Goal: Task Accomplishment & Management: Complete application form

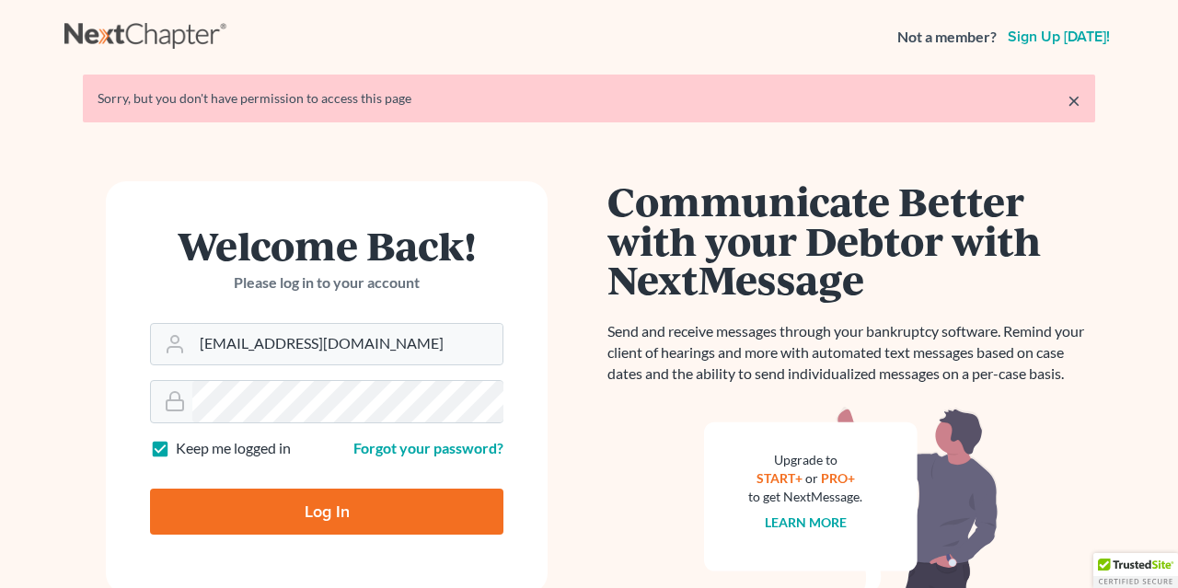
click at [306, 513] on input "Log In" at bounding box center [326, 512] width 353 height 46
type input "Thinking..."
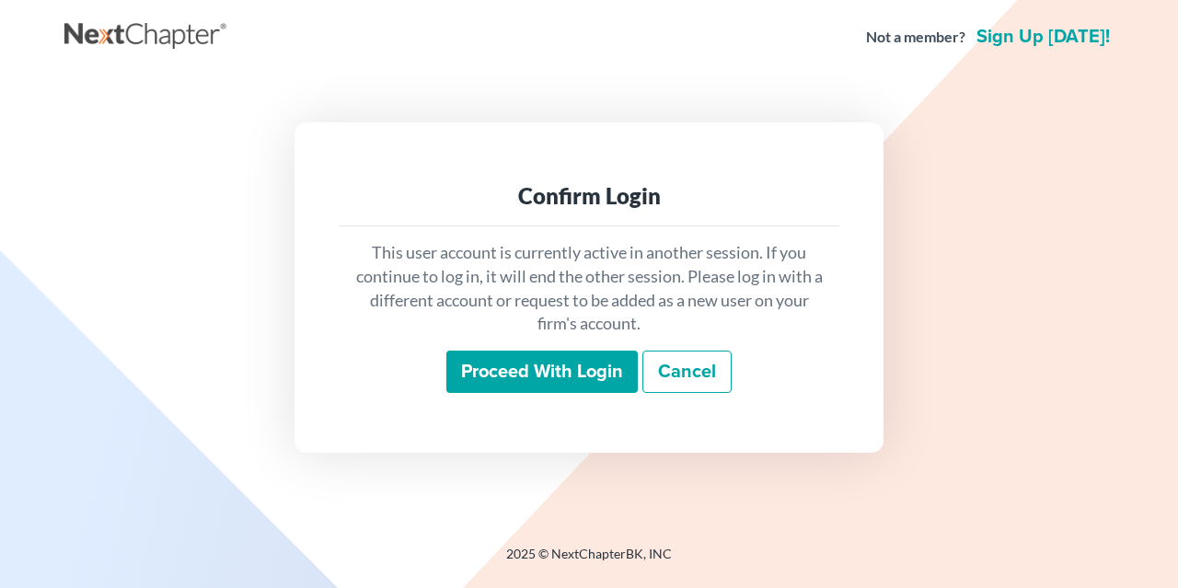
click at [488, 373] on input "Proceed with login" at bounding box center [541, 372] width 191 height 42
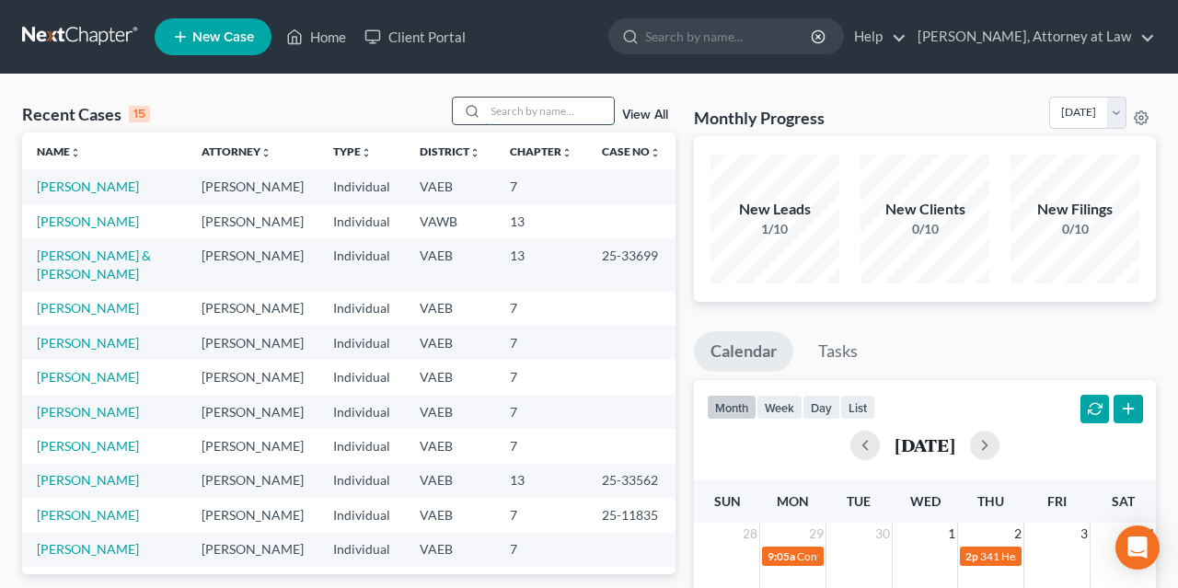
click at [527, 107] on input "search" at bounding box center [549, 111] width 129 height 27
type input "[PERSON_NAME]"
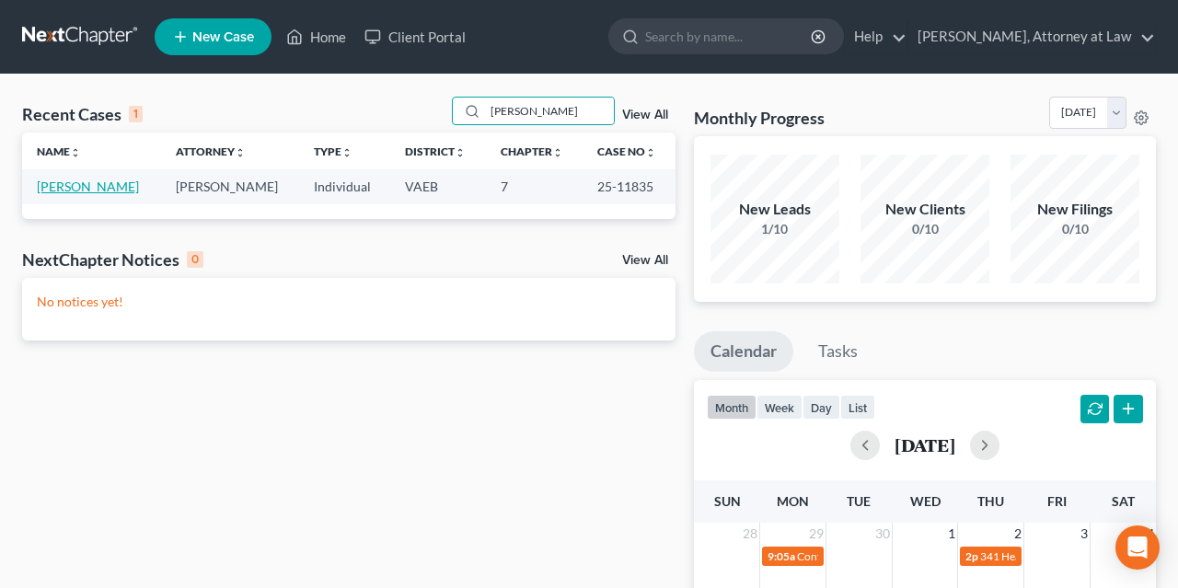
click at [46, 185] on link "[PERSON_NAME]" at bounding box center [88, 187] width 102 height 16
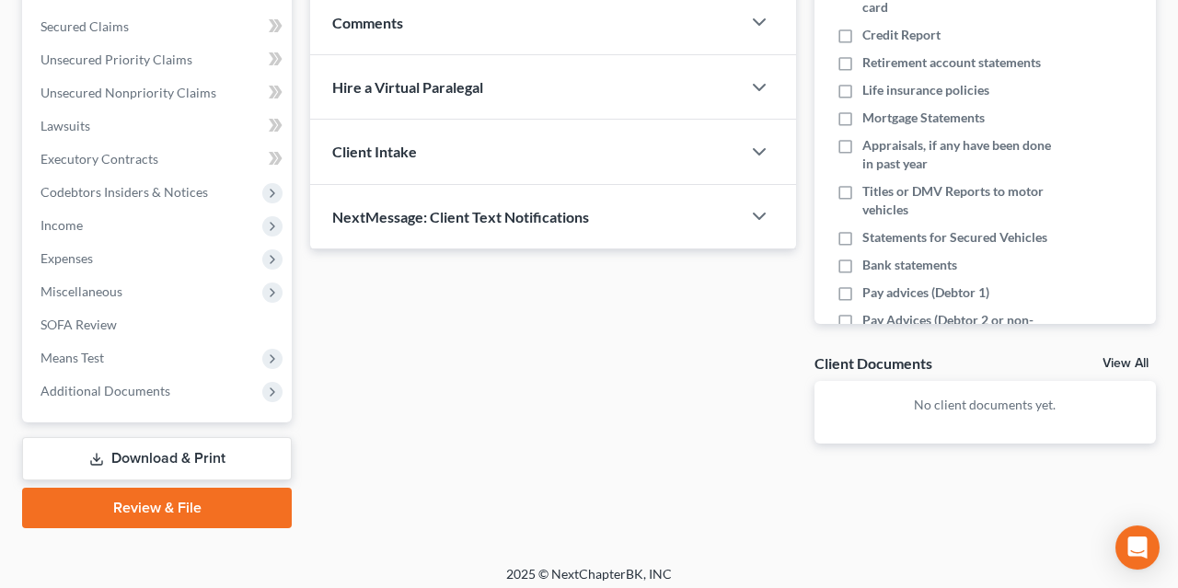
scroll to position [383, 0]
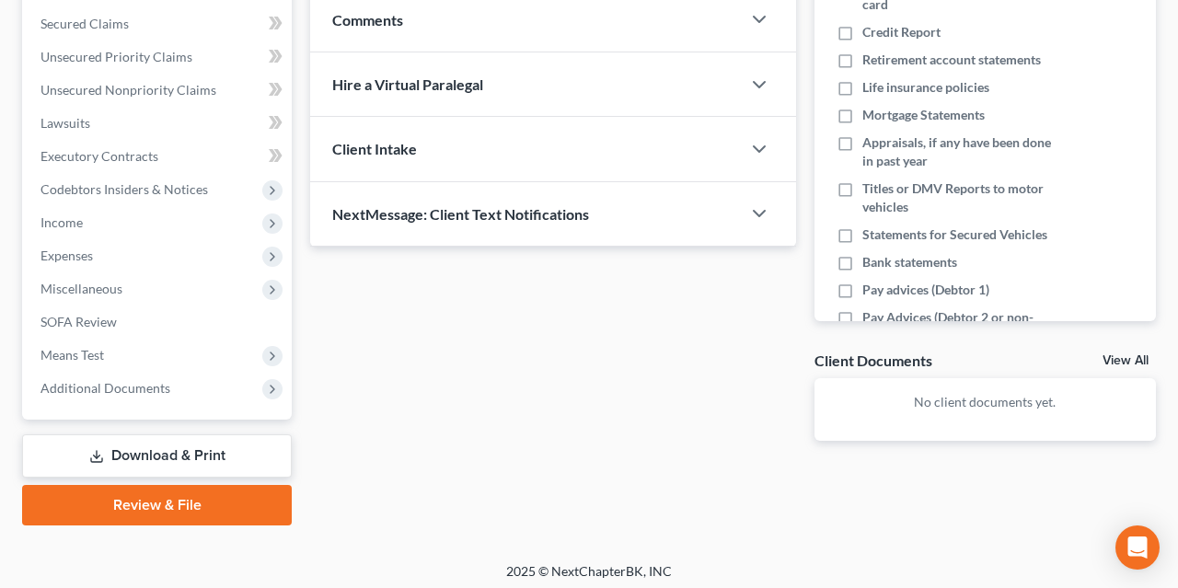
click at [211, 455] on link "Download & Print" at bounding box center [157, 455] width 270 height 43
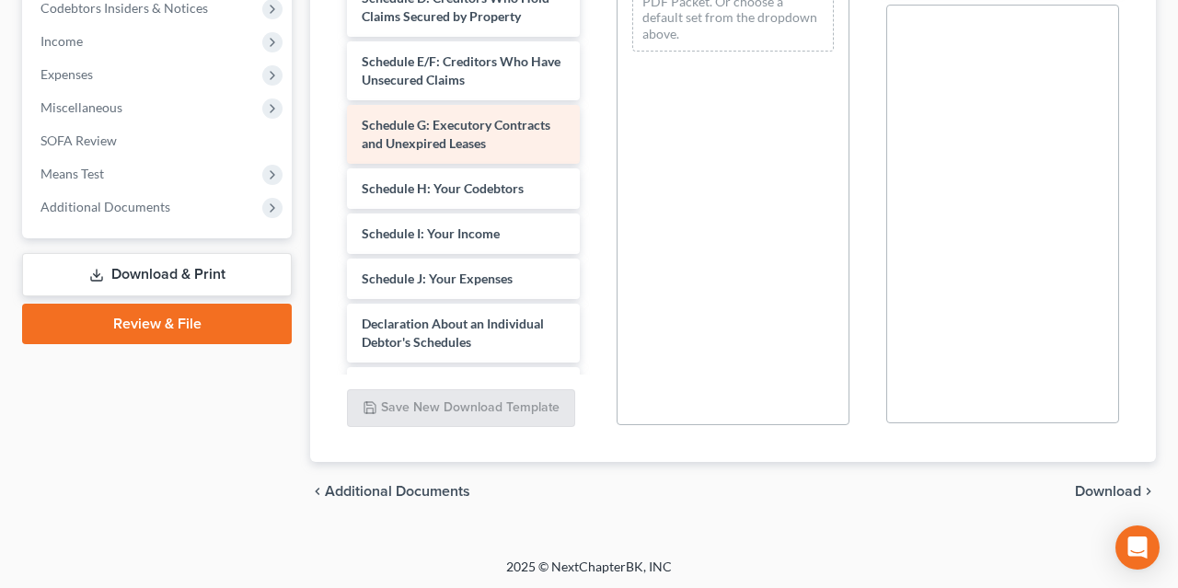
scroll to position [184, 0]
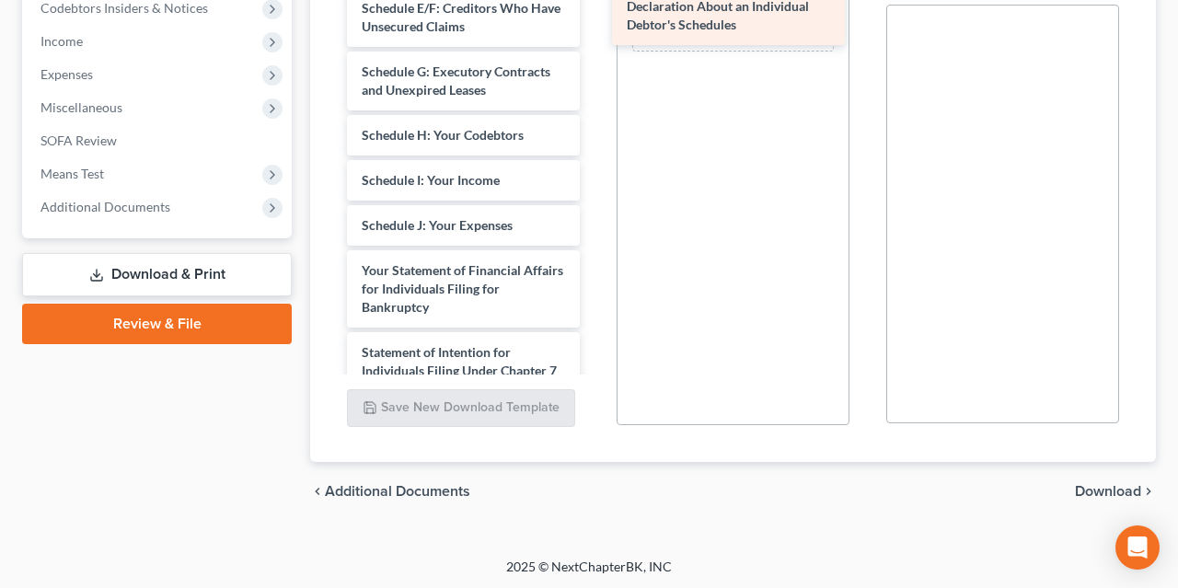
drag, startPoint x: 401, startPoint y: 265, endPoint x: 666, endPoint y: 4, distance: 372.2
click at [594, 4] on div "Declaration About an Individual Debtor's Schedules Voluntary Petition for Indiv…" at bounding box center [463, 199] width 262 height 1020
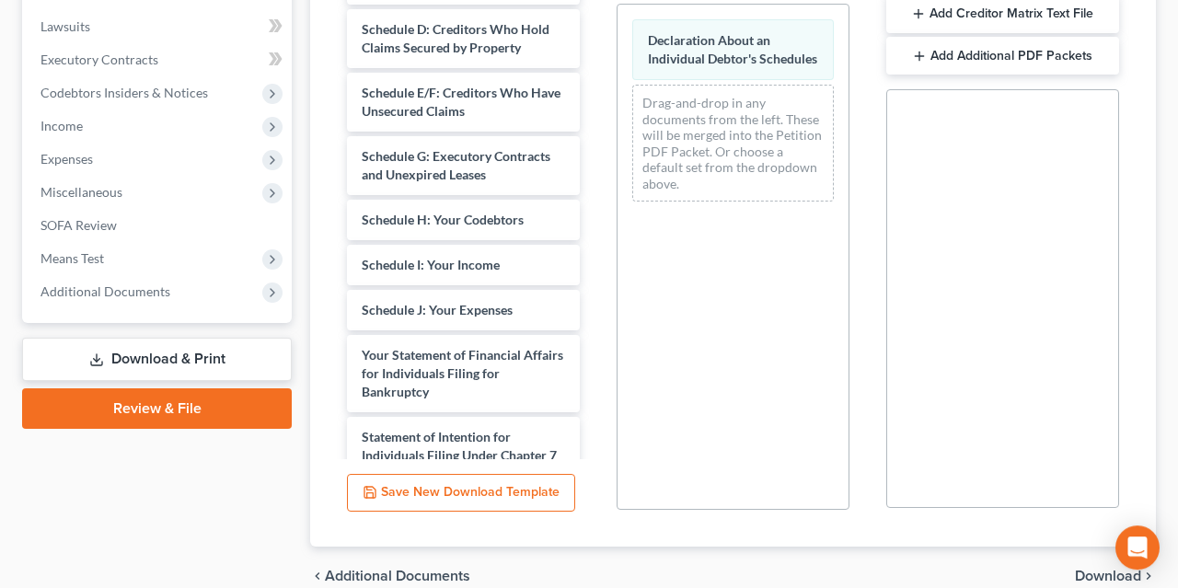
scroll to position [564, 0]
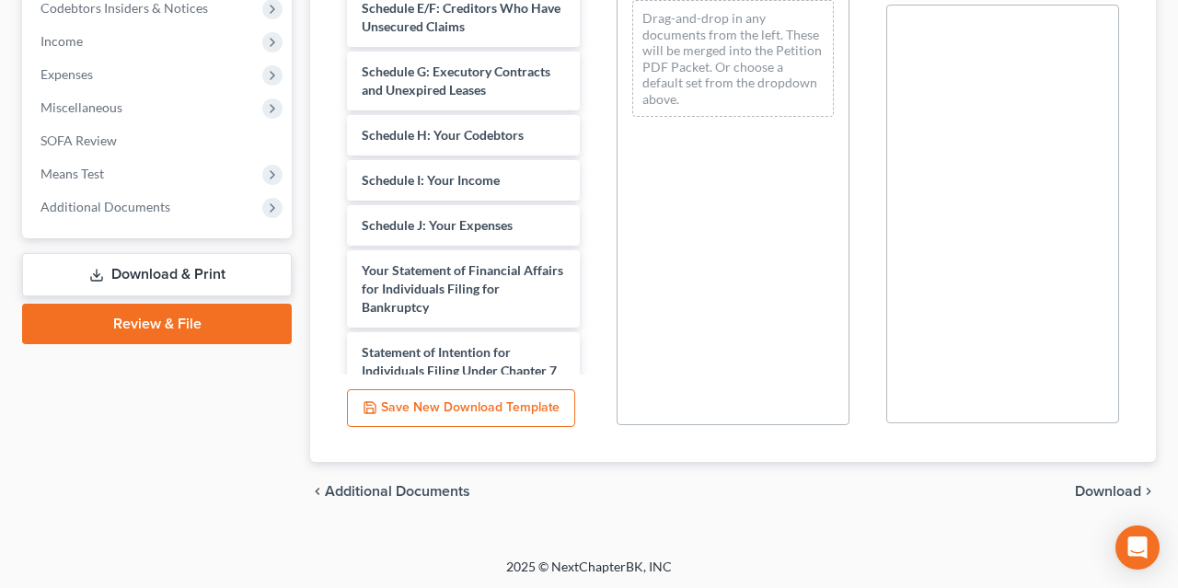
click at [1117, 490] on span "Download" at bounding box center [1108, 491] width 66 height 15
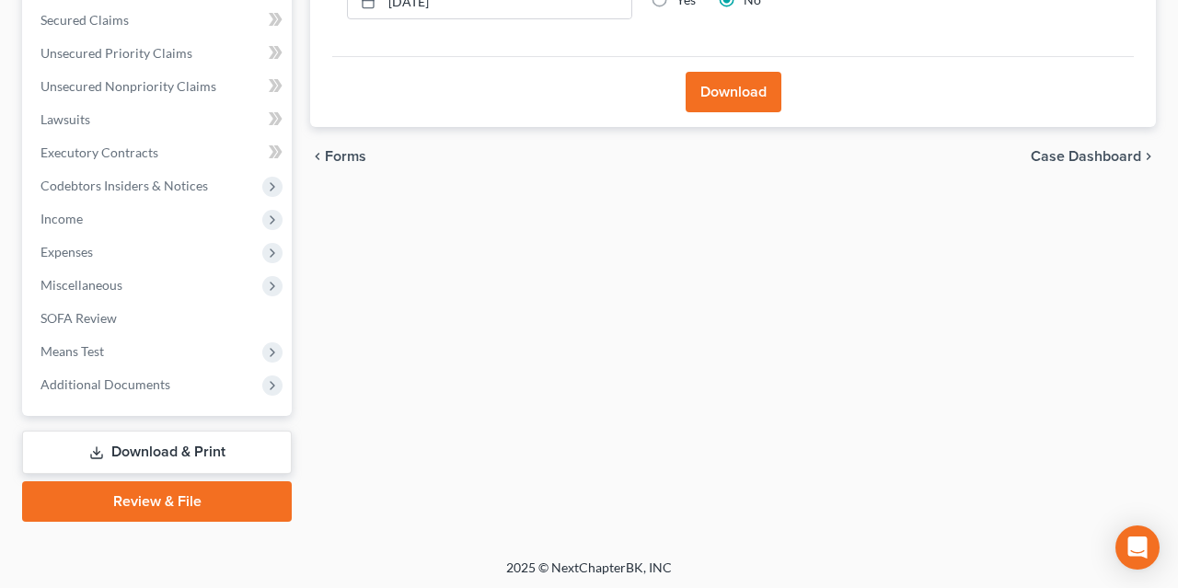
scroll to position [99, 0]
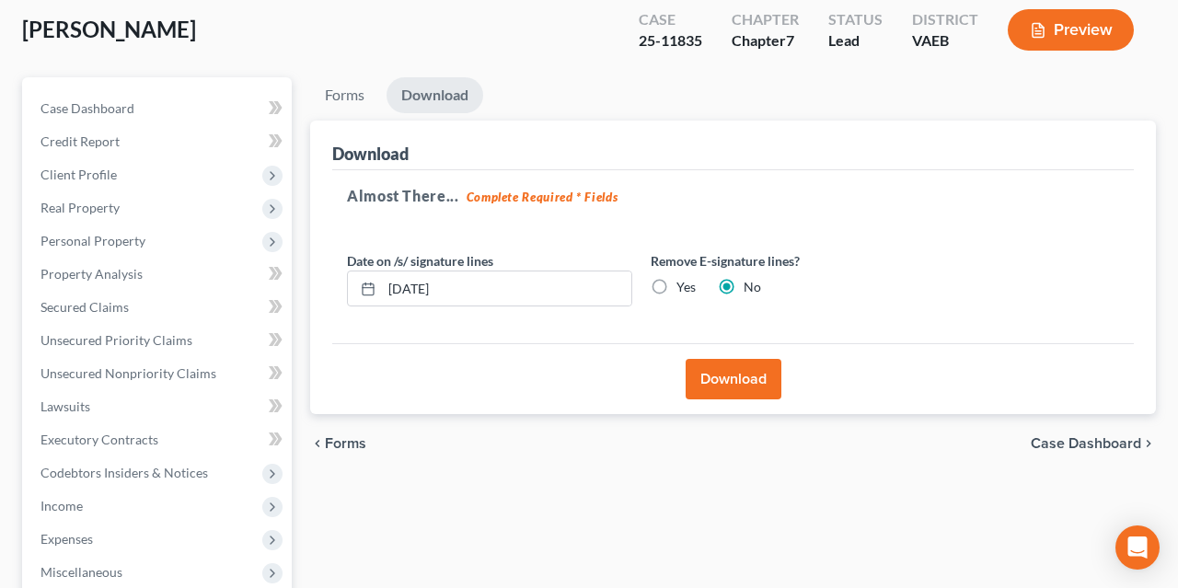
click at [676, 286] on label "Yes" at bounding box center [685, 287] width 19 height 18
click at [684, 286] on input "Yes" at bounding box center [690, 284] width 12 height 12
radio input "true"
radio input "false"
click at [733, 371] on button "Download" at bounding box center [734, 379] width 96 height 40
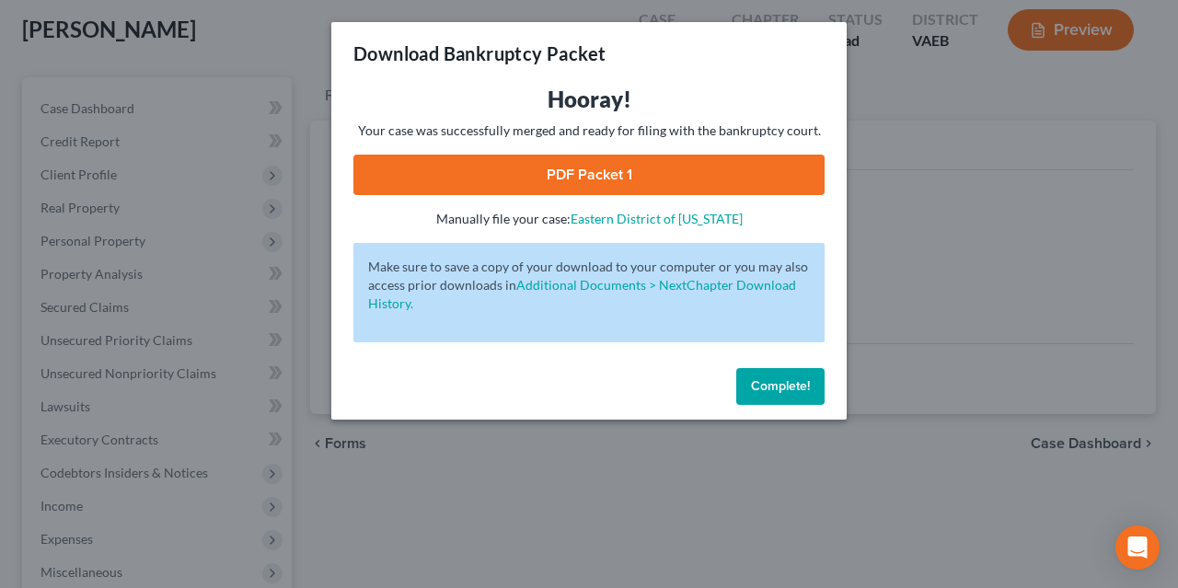
click at [667, 185] on link "PDF Packet 1" at bounding box center [588, 175] width 471 height 40
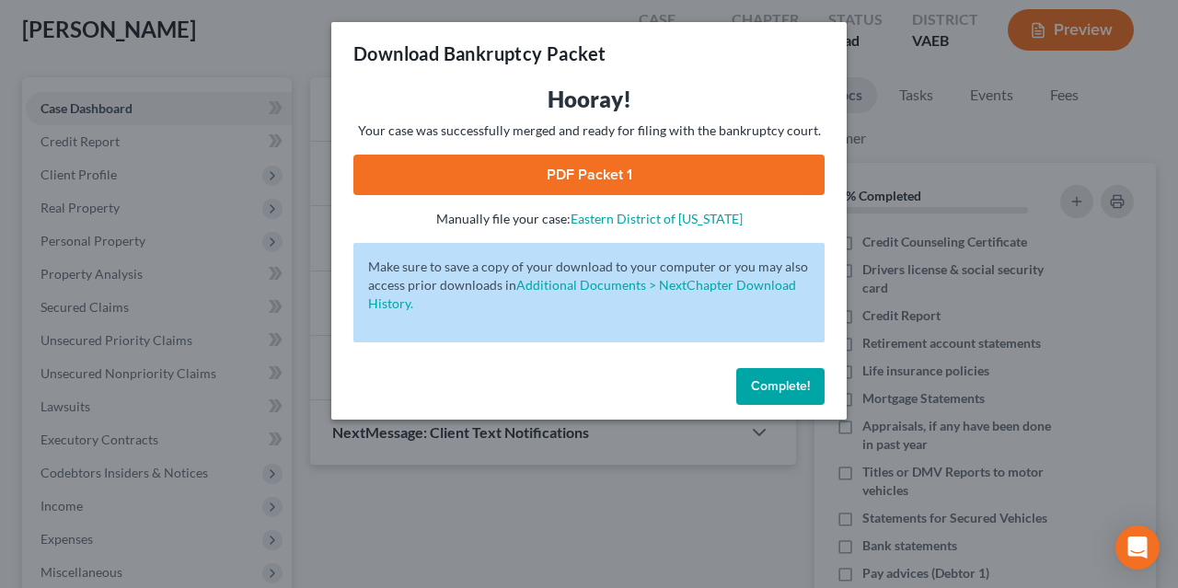
scroll to position [383, 0]
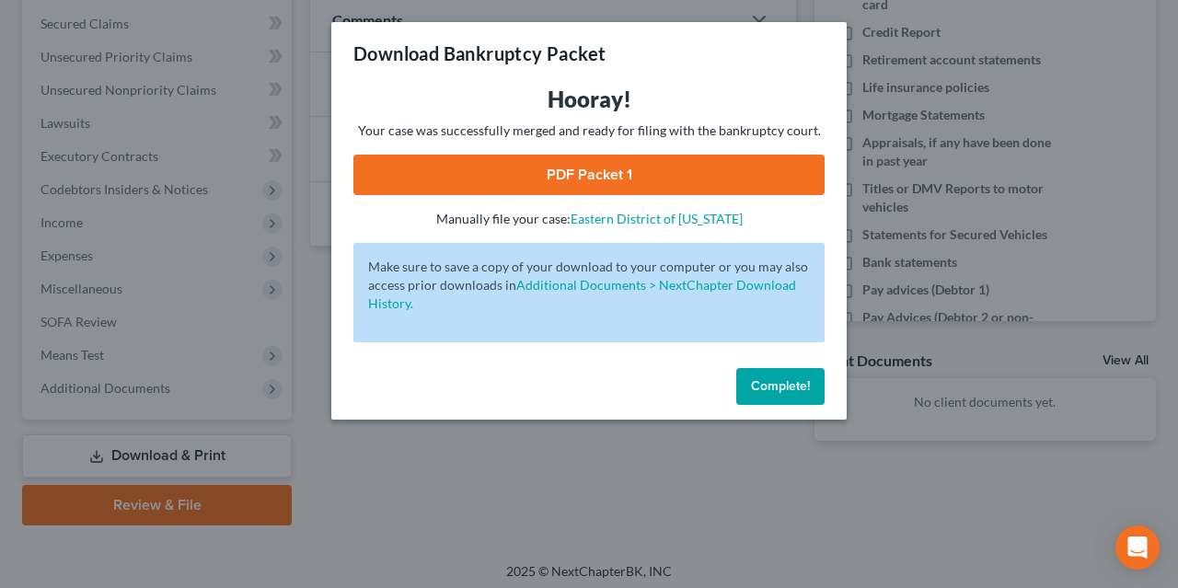
click at [771, 384] on span "Complete!" at bounding box center [780, 386] width 59 height 16
click at [768, 444] on div "Download Bankruptcy Packet Hooray! Your case was successfully merged and ready …" at bounding box center [589, 294] width 1178 height 588
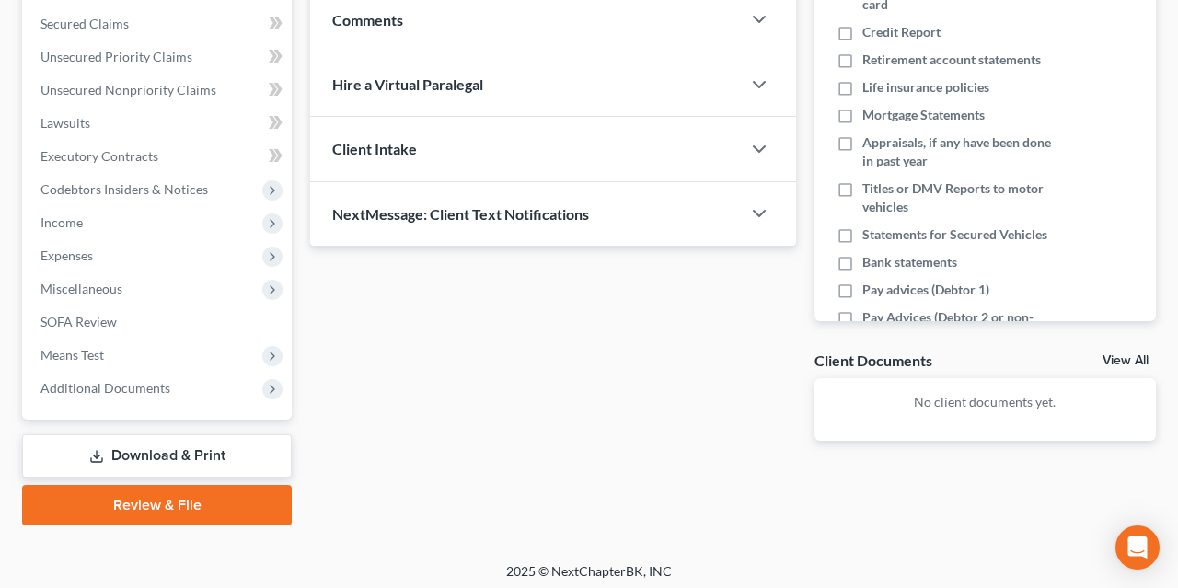
click at [192, 450] on link "Download & Print" at bounding box center [157, 455] width 270 height 43
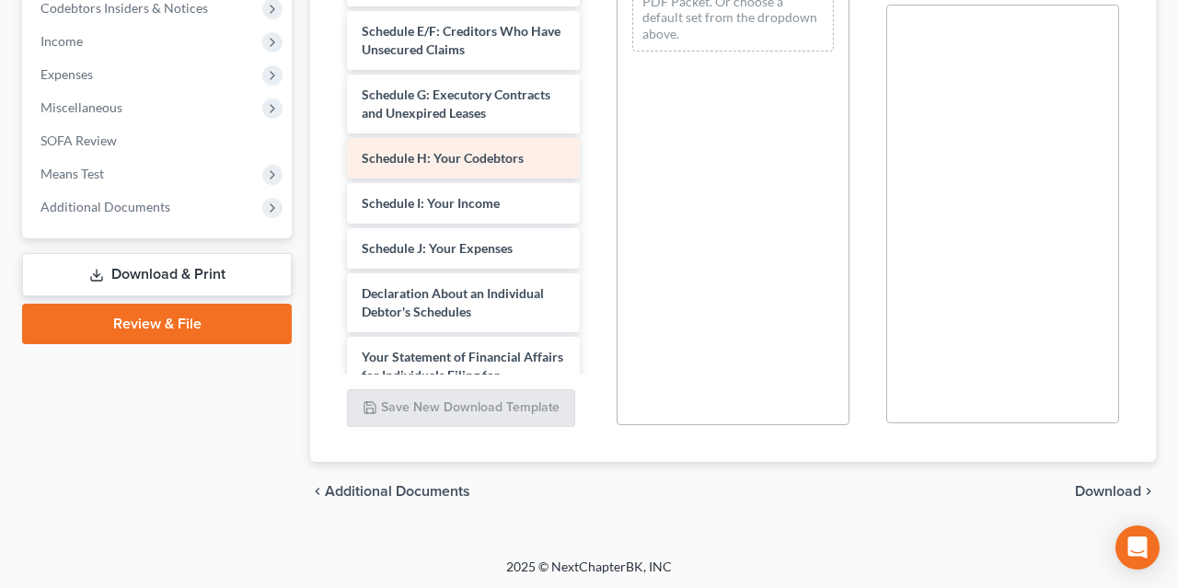
scroll to position [184, 0]
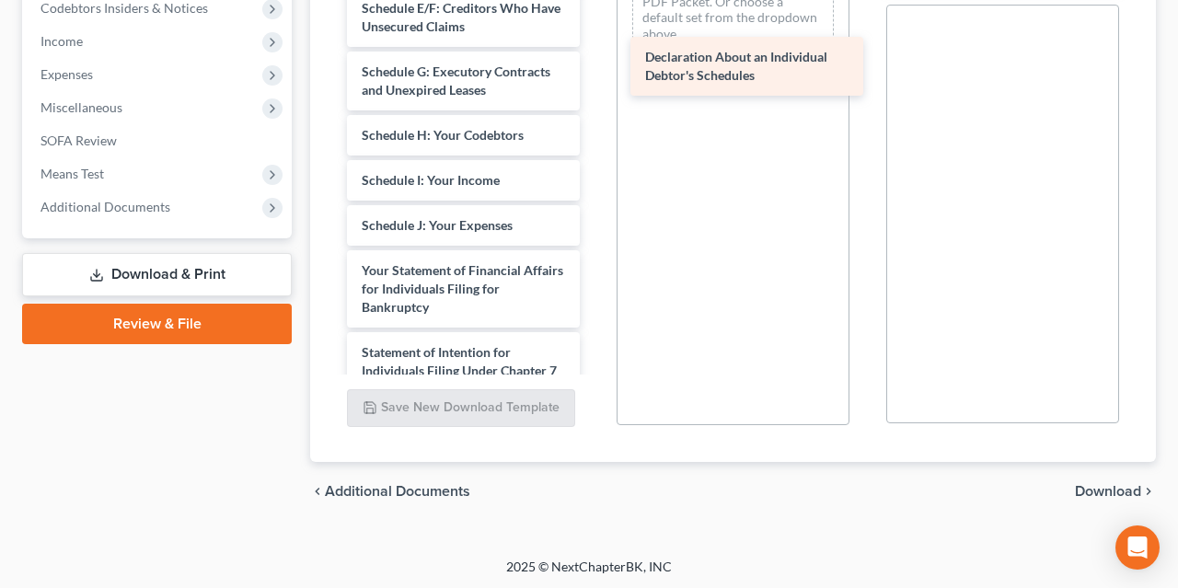
drag, startPoint x: 408, startPoint y: 266, endPoint x: 686, endPoint y: 45, distance: 355.0
click at [594, 45] on div "Declaration About an Individual Debtor's Schedules Voluntary Petition for Indiv…" at bounding box center [463, 199] width 262 height 1020
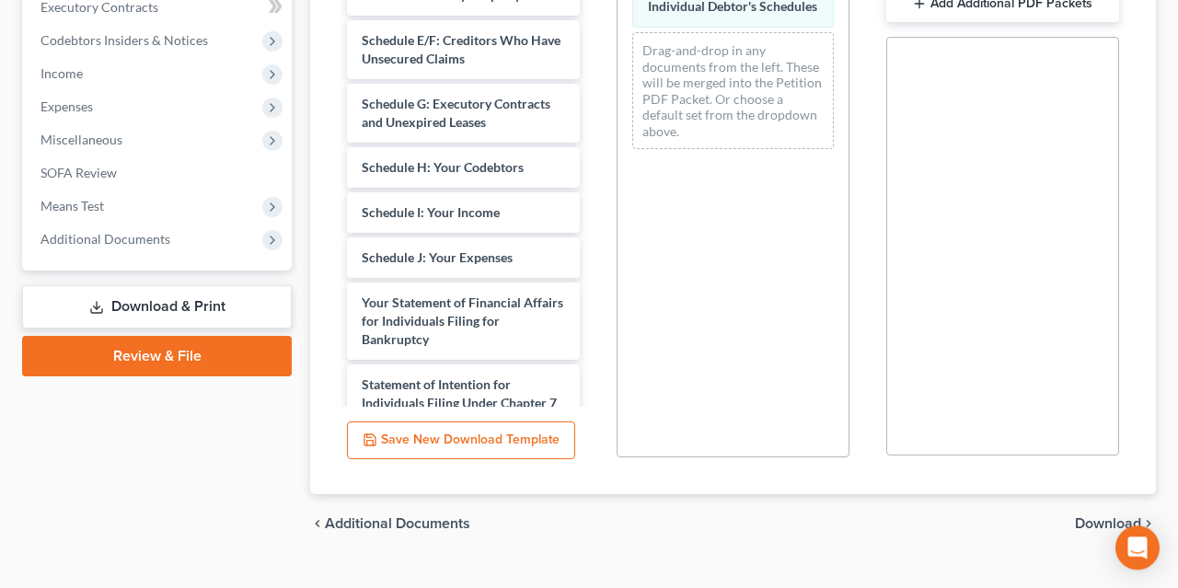
scroll to position [564, 0]
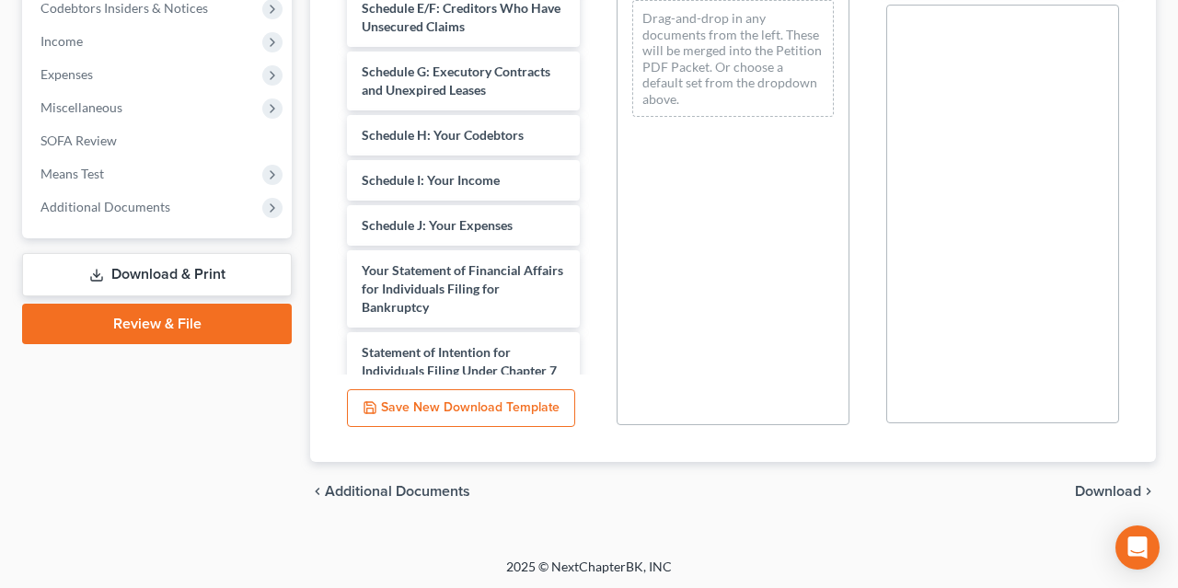
click at [1122, 485] on span "Download" at bounding box center [1108, 491] width 66 height 15
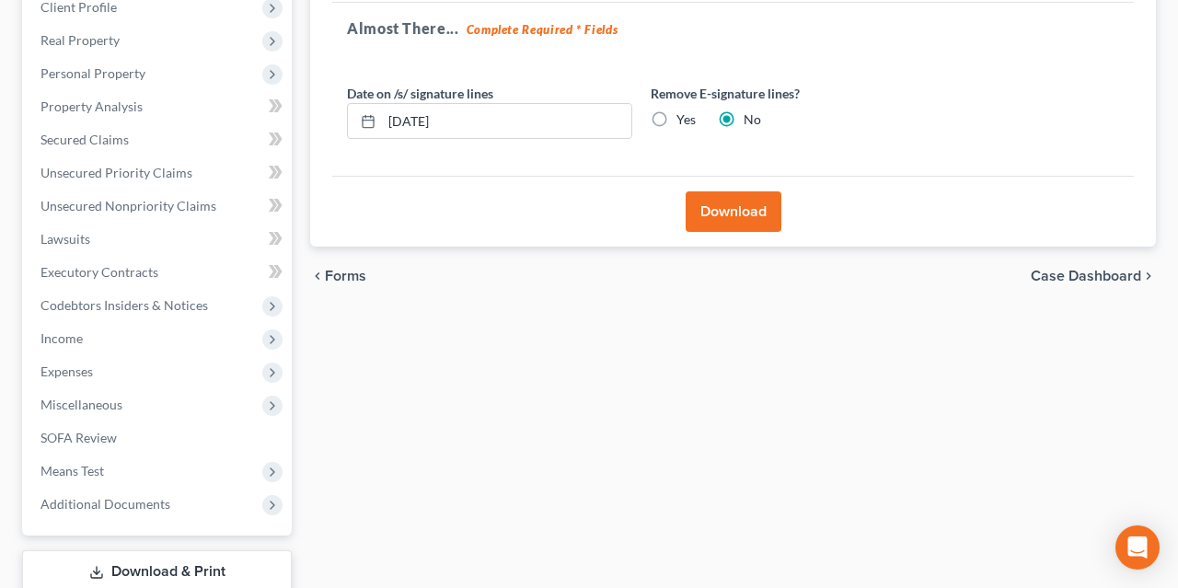
scroll to position [0, 0]
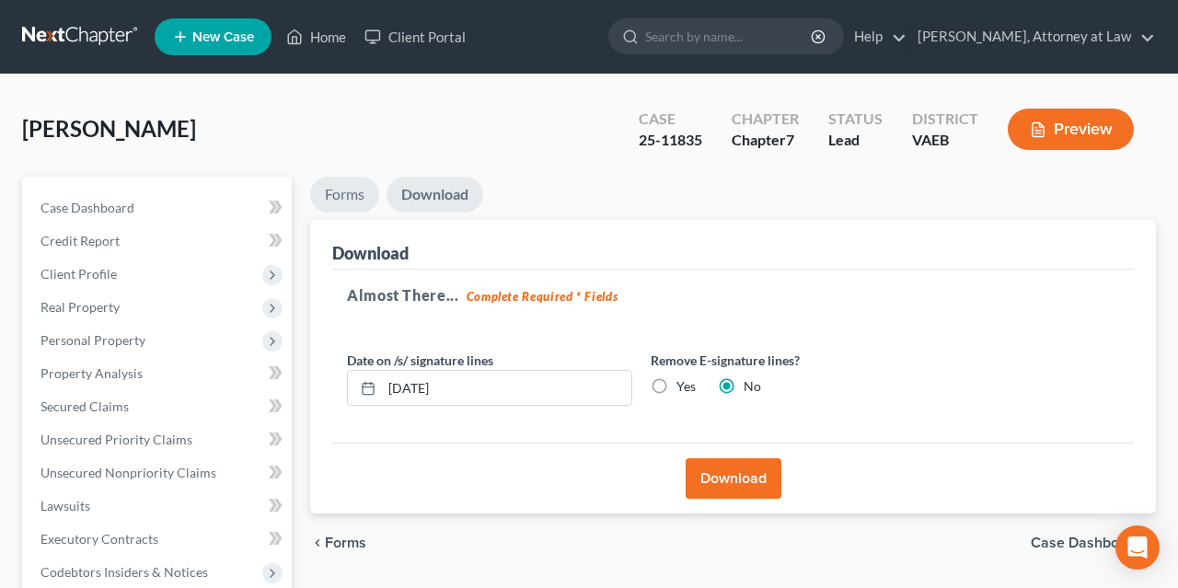
click at [351, 186] on link "Forms" at bounding box center [344, 195] width 69 height 36
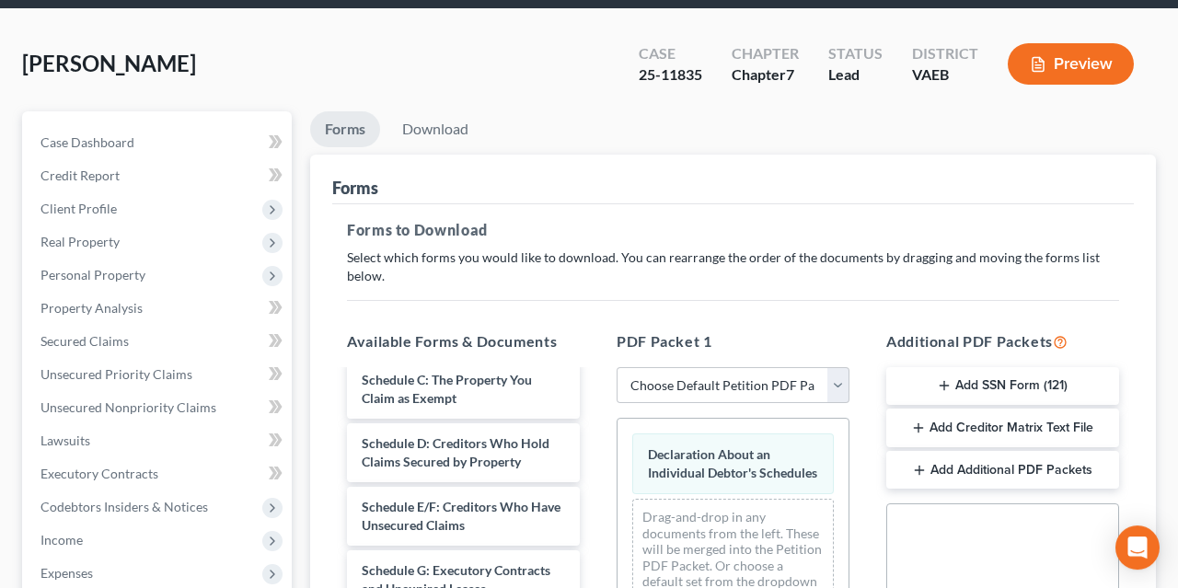
scroll to position [96, 0]
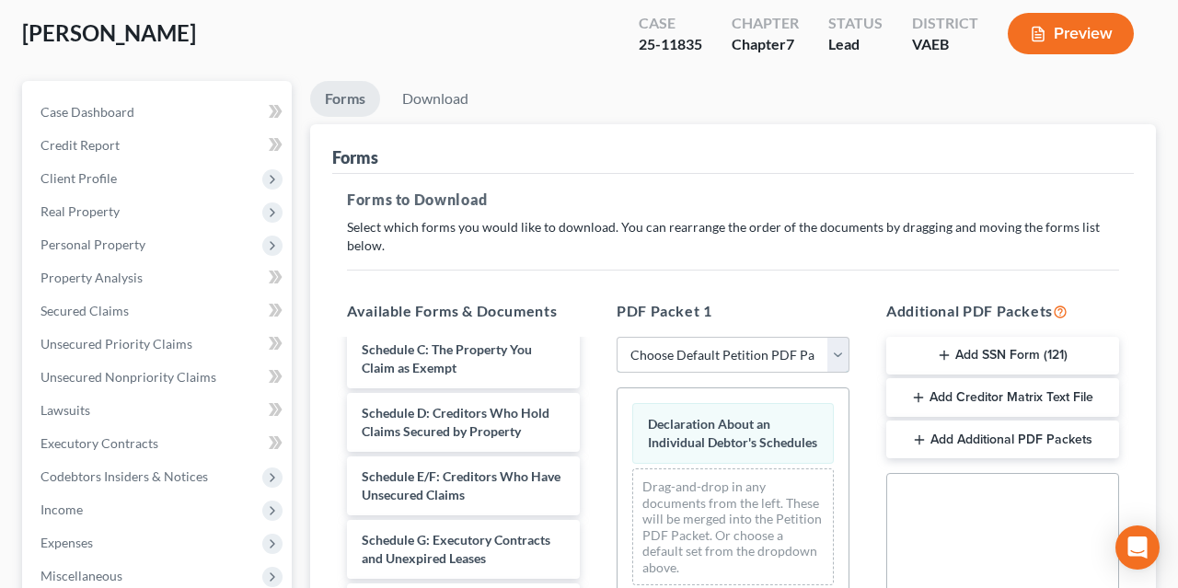
click at [617, 337] on select "Choose Default Petition PDF Packet Complete Bankruptcy Petition (all forms and …" at bounding box center [733, 355] width 233 height 37
select select "2"
click option "Amended Forms" at bounding box center [0, 0] width 0 height 0
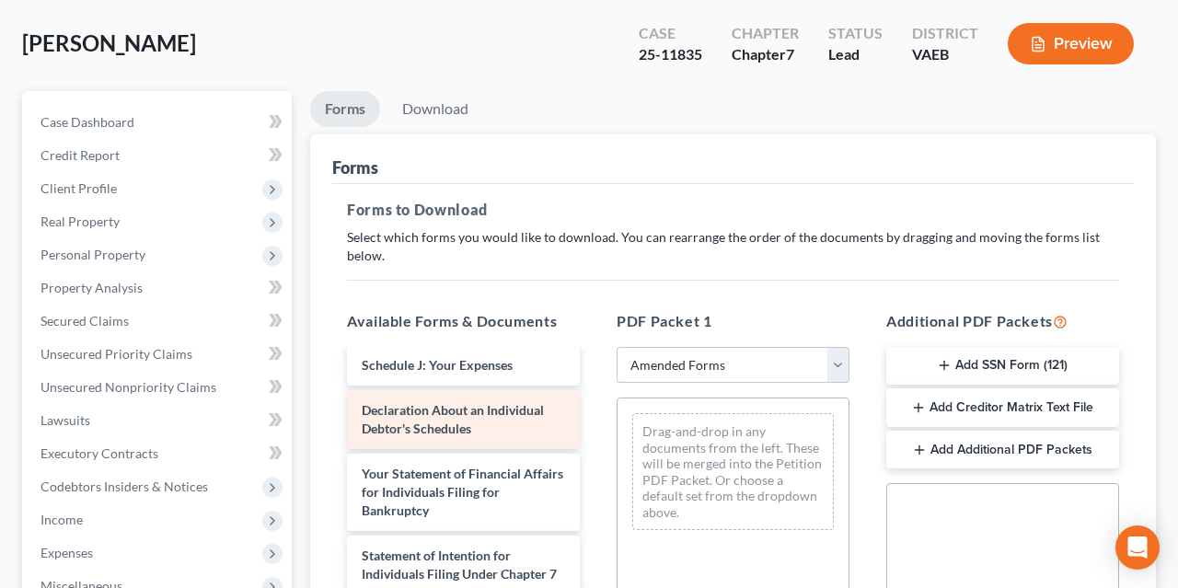
scroll to position [494, 0]
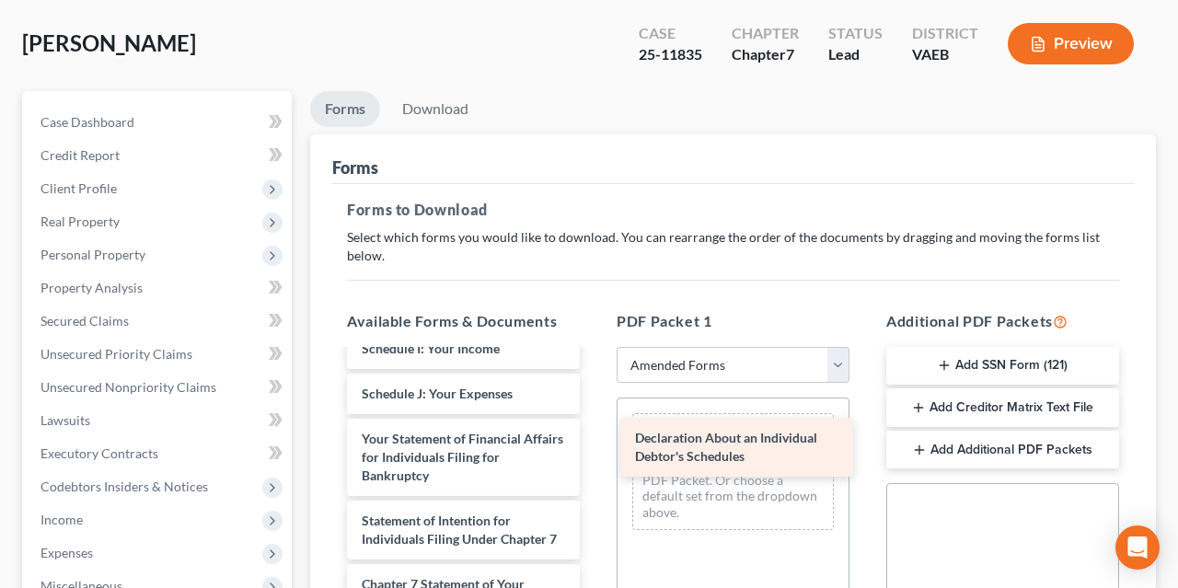
drag, startPoint x: 432, startPoint y: 443, endPoint x: 705, endPoint y: 444, distance: 273.3
click at [594, 444] on div "Declaration About an Individual Debtor's Schedules Voluntary Petition for Indiv…" at bounding box center [463, 367] width 262 height 1020
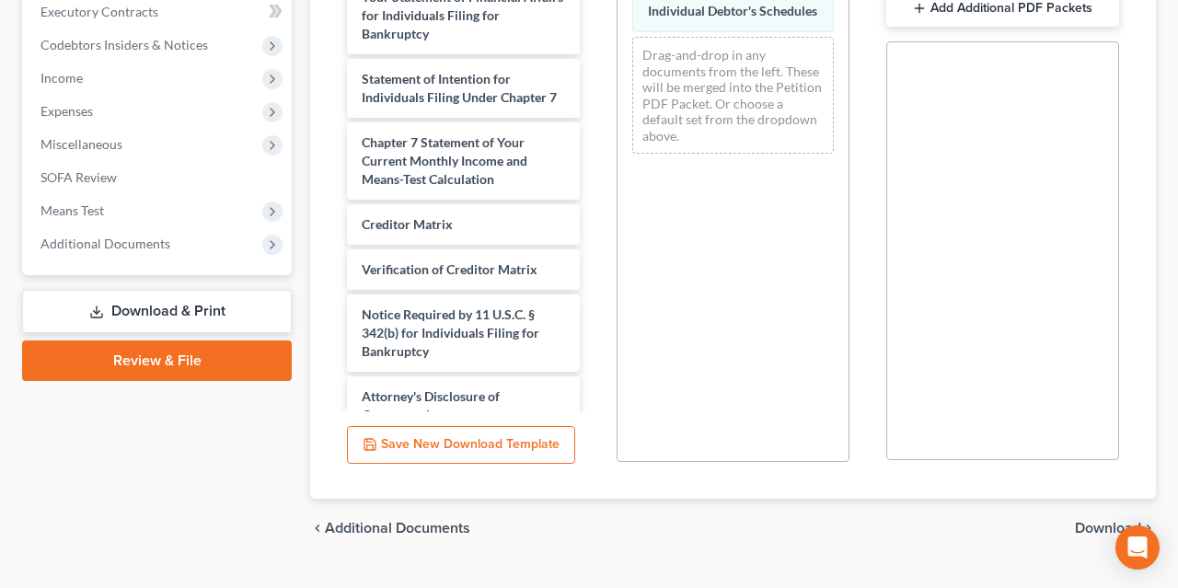
scroll to position [564, 0]
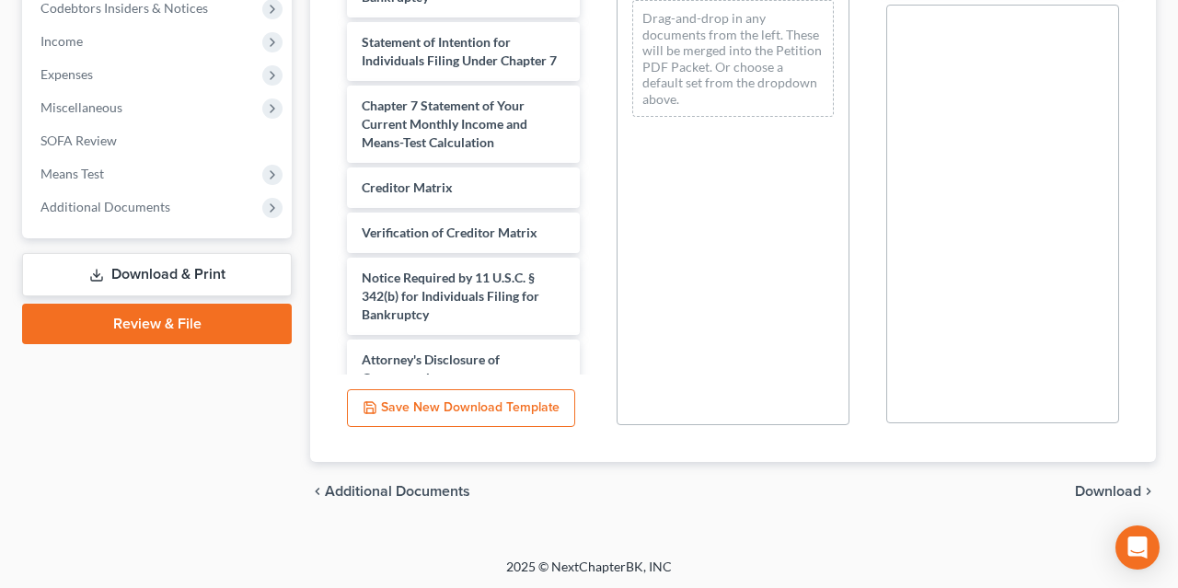
click at [1098, 487] on span "Download" at bounding box center [1108, 491] width 66 height 15
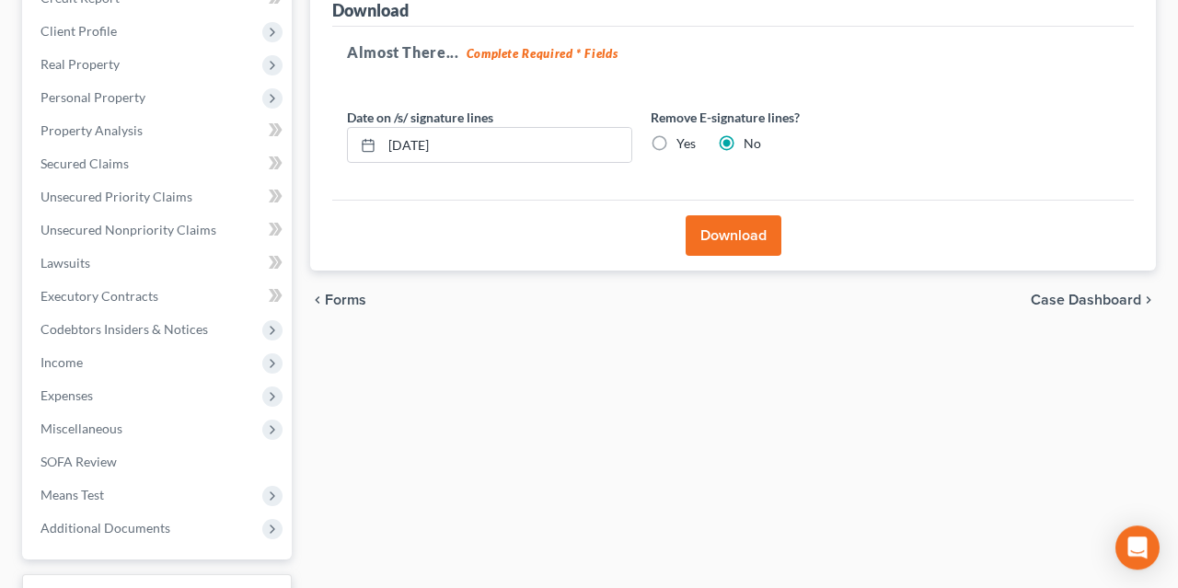
scroll to position [195, 0]
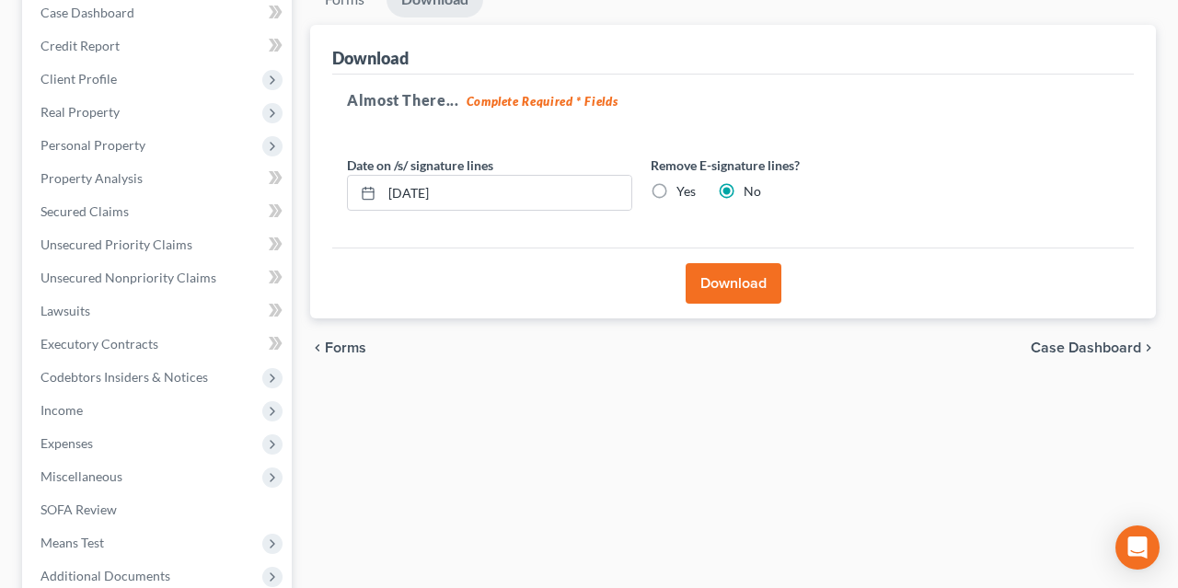
click at [676, 189] on label "Yes" at bounding box center [685, 191] width 19 height 18
click at [684, 189] on input "Yes" at bounding box center [690, 188] width 12 height 12
radio input "true"
radio input "false"
click at [735, 286] on button "Download" at bounding box center [734, 283] width 96 height 40
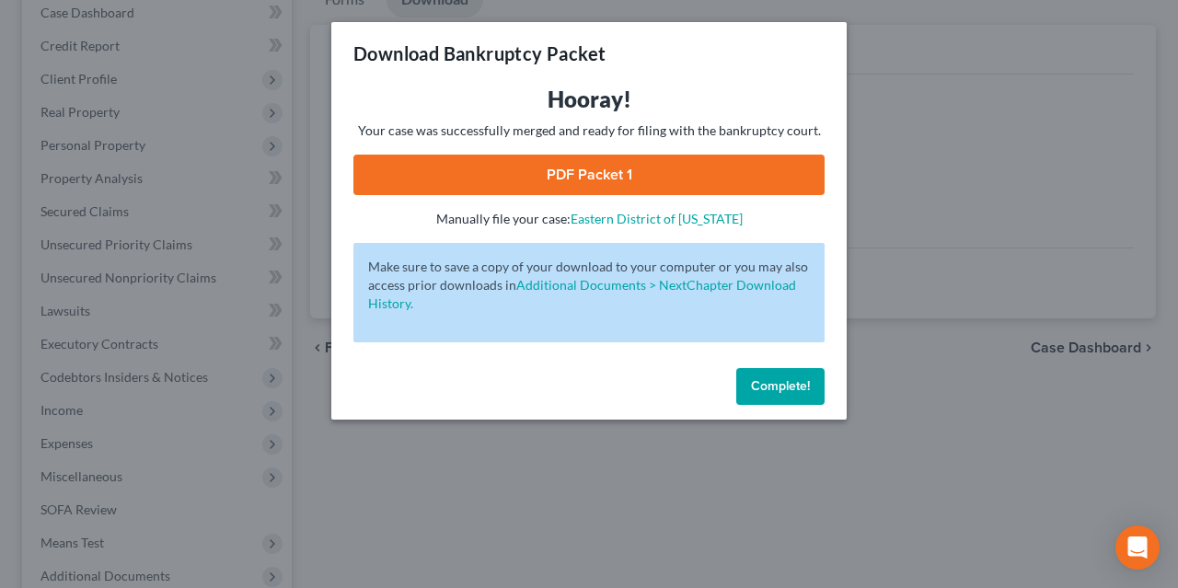
click at [662, 169] on link "PDF Packet 1" at bounding box center [588, 175] width 471 height 40
click at [760, 388] on span "Complete!" at bounding box center [780, 386] width 59 height 16
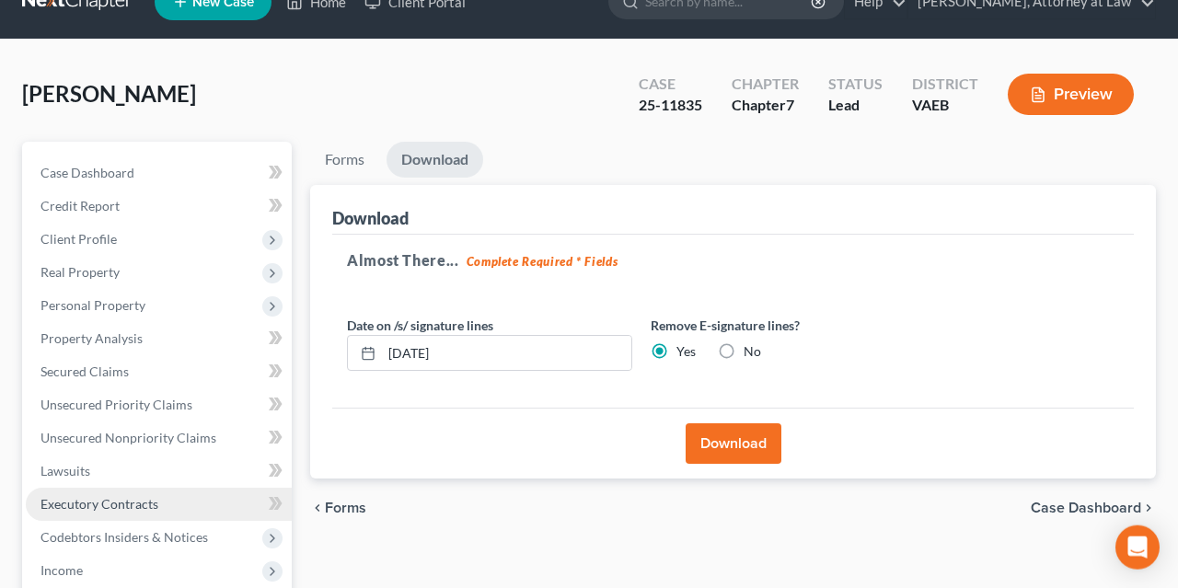
scroll to position [4, 0]
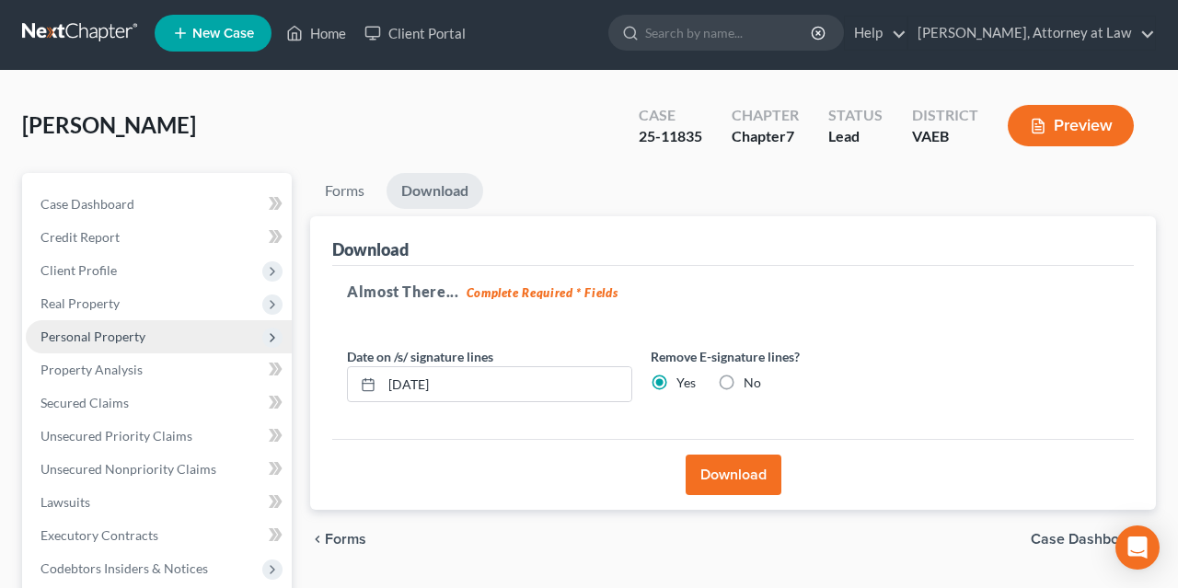
click at [76, 338] on span "Personal Property" at bounding box center [92, 336] width 105 height 16
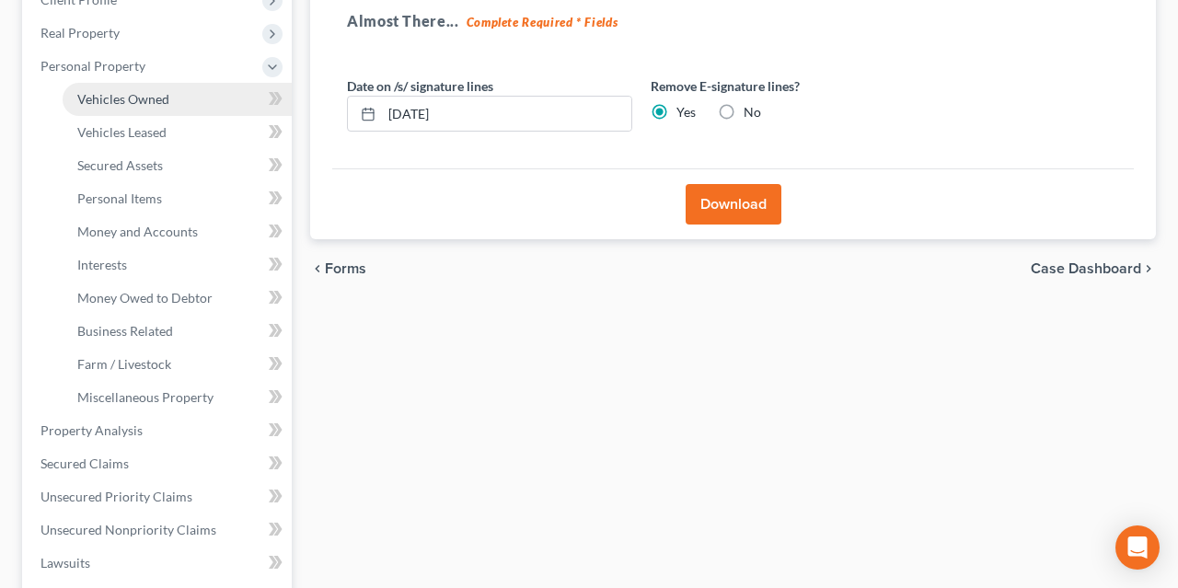
scroll to position [291, 0]
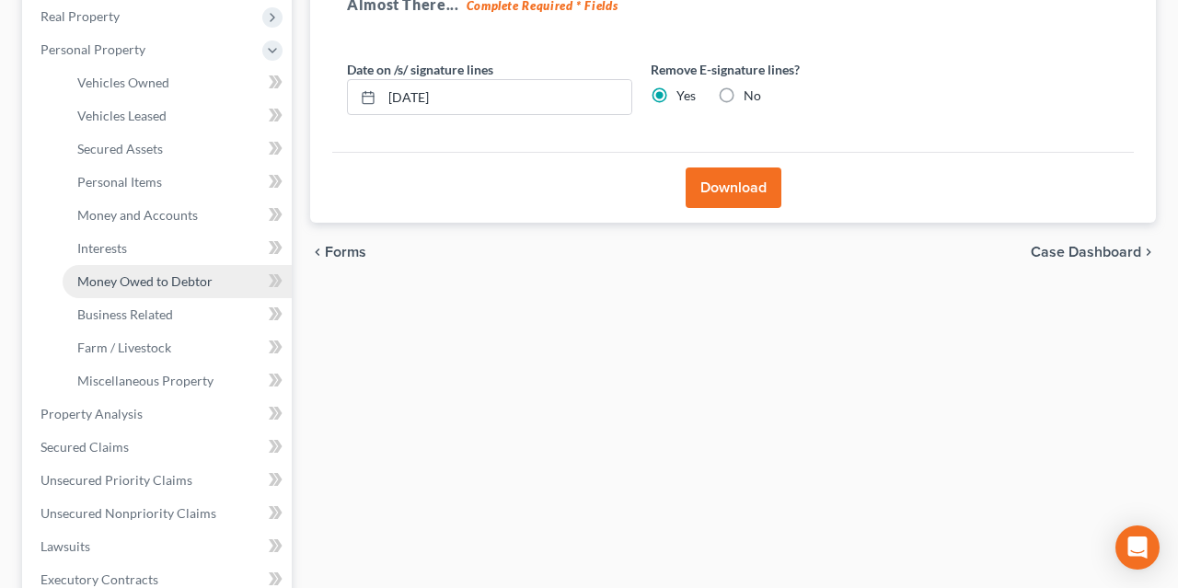
click at [160, 279] on span "Money Owed to Debtor" at bounding box center [144, 281] width 135 height 16
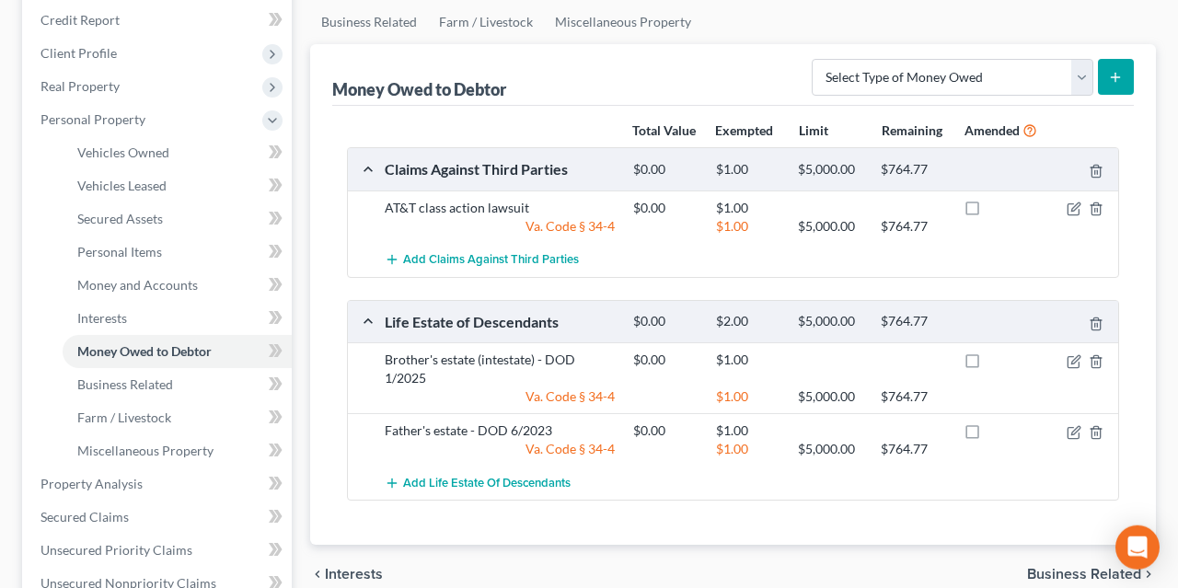
scroll to position [191, 0]
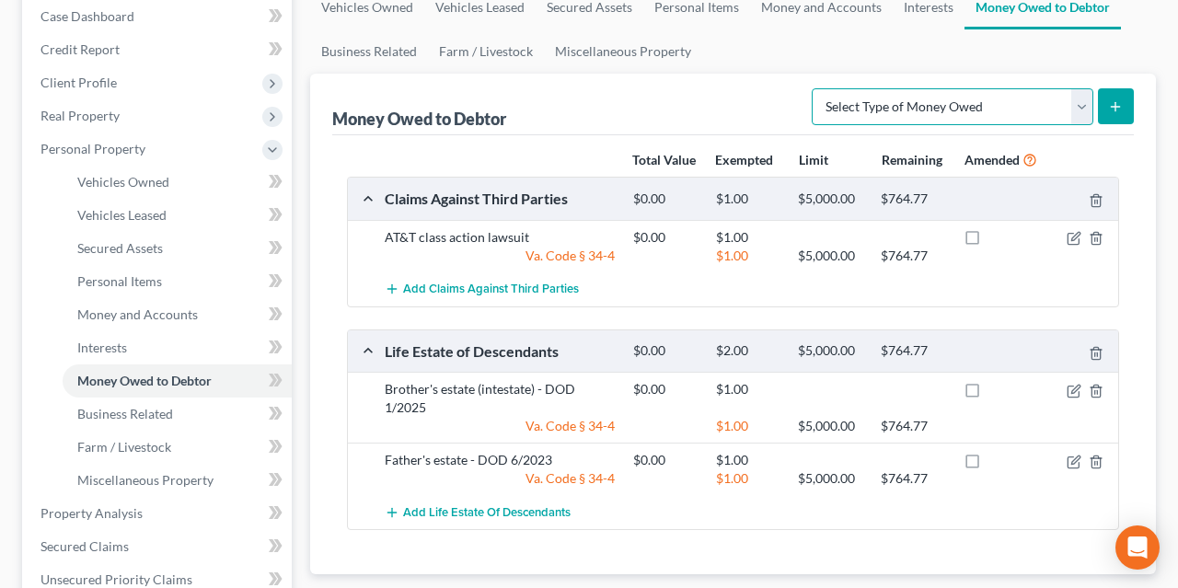
click at [812, 88] on select "Select Type of Money Owed Accounts Receivable Alimony Child Support Claims Agai…" at bounding box center [953, 106] width 282 height 37
select select "unpaid_wages"
click option "Unpaid Wages" at bounding box center [0, 0] width 0 height 0
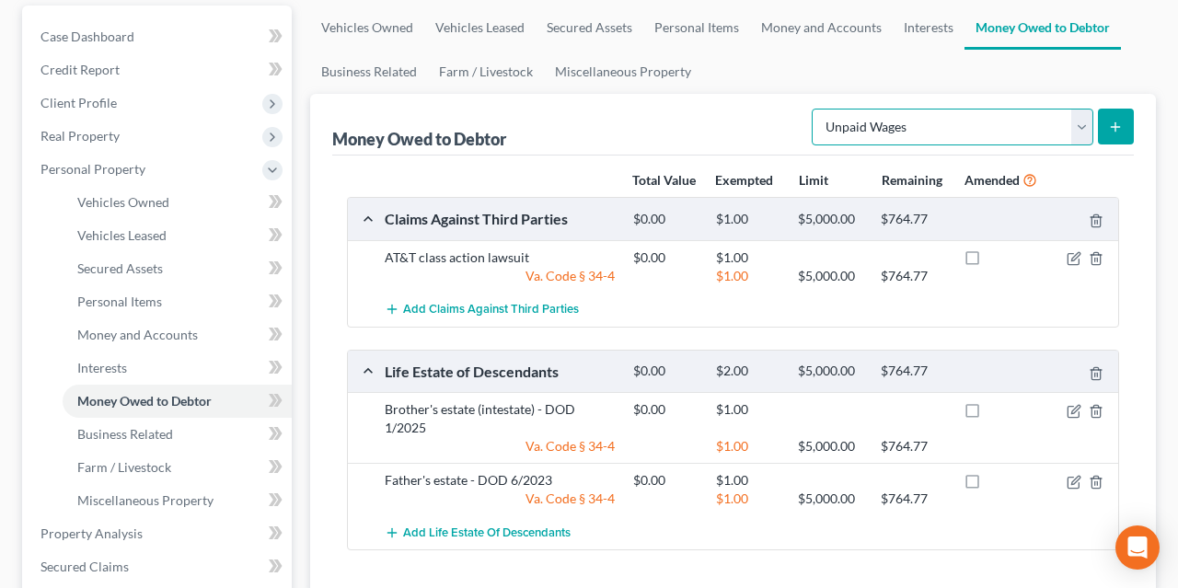
scroll to position [96, 0]
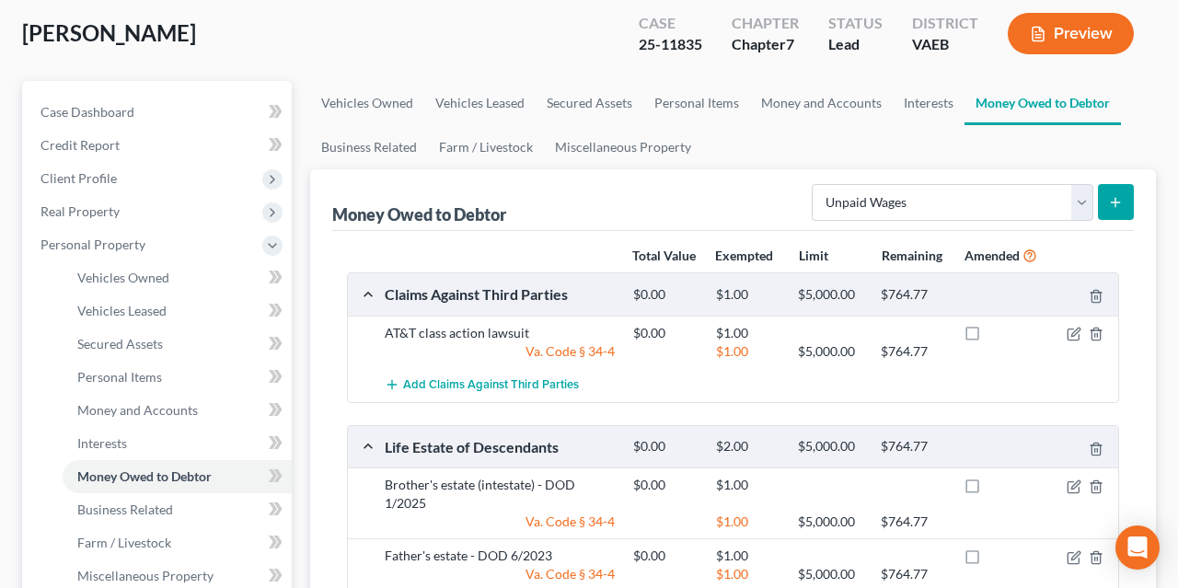
click at [1117, 202] on icon "submit" at bounding box center [1115, 202] width 15 height 15
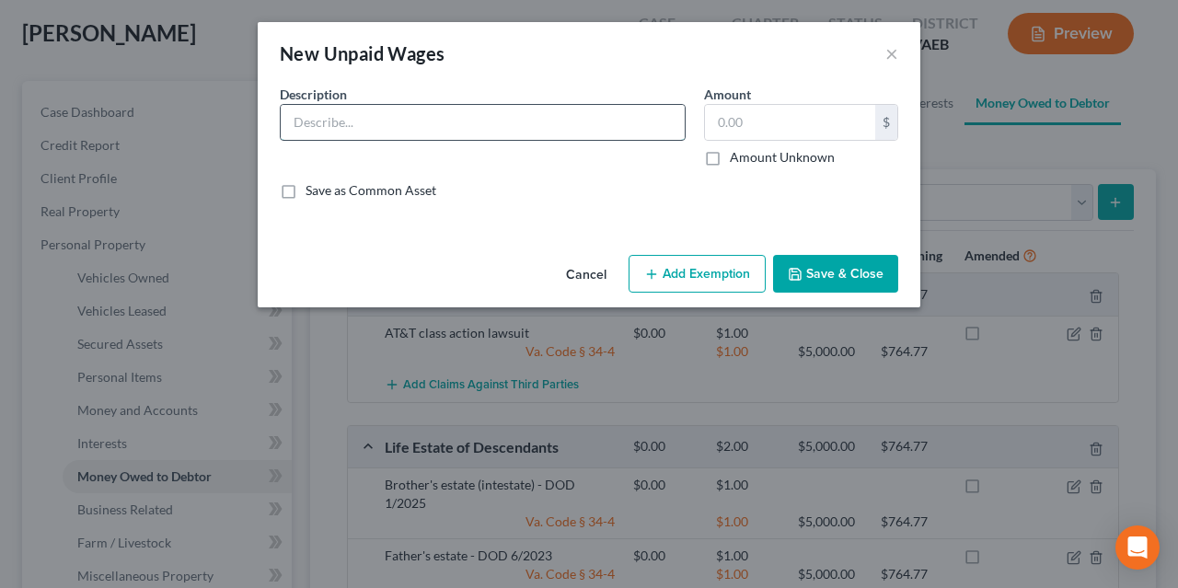
click at [375, 122] on input "text" at bounding box center [483, 122] width 404 height 35
type input "Garnished Wages"
click at [735, 113] on input "text" at bounding box center [790, 122] width 170 height 35
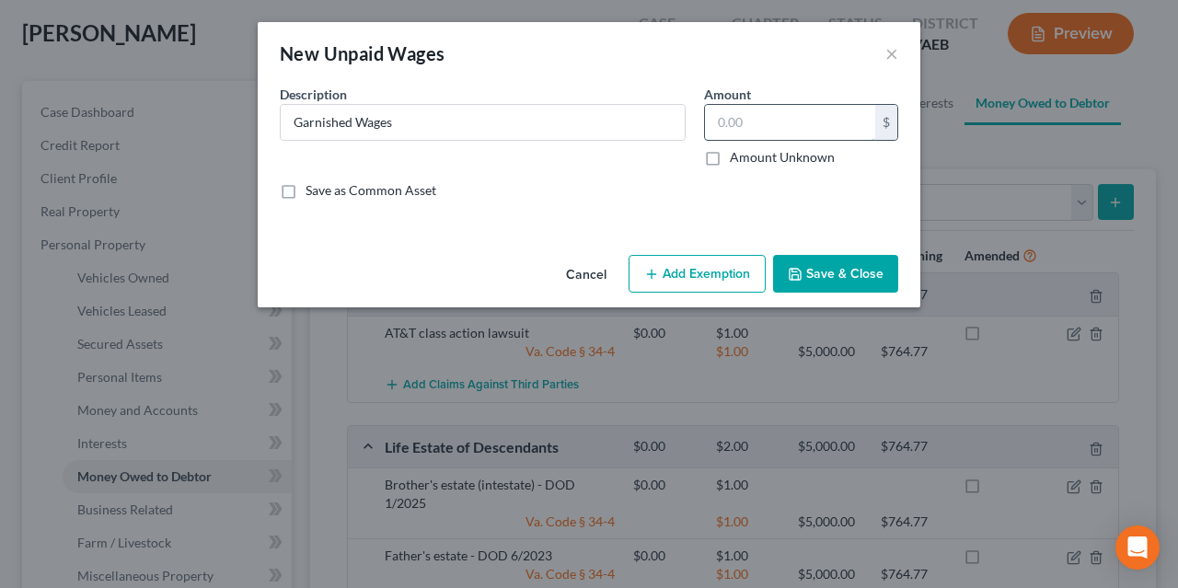
type input "2"
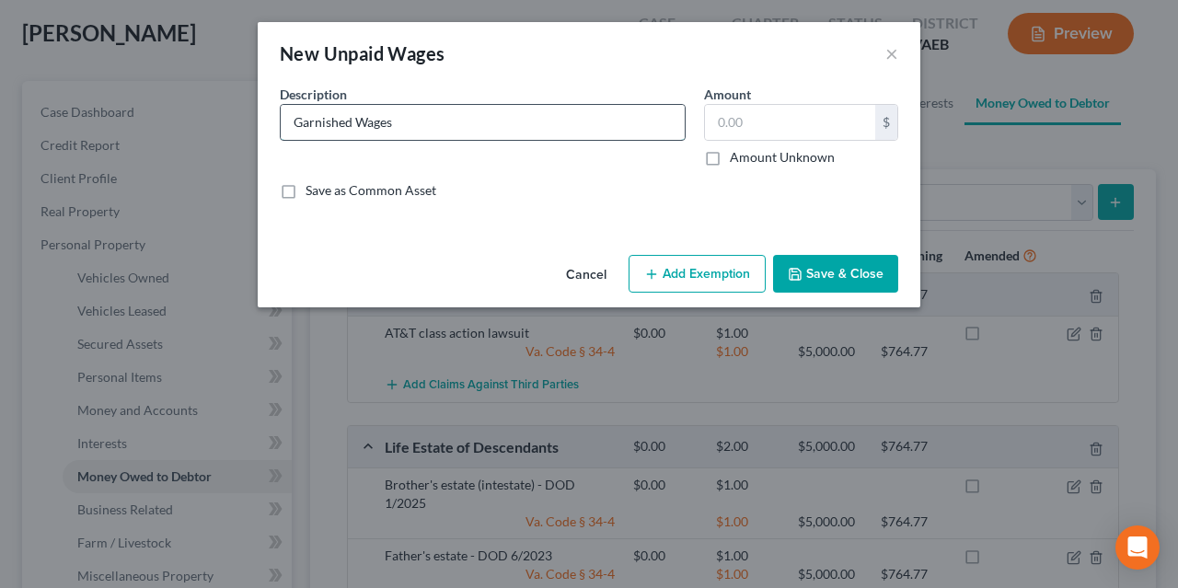
click at [421, 117] on input "Garnished Wages" at bounding box center [483, 122] width 404 height 35
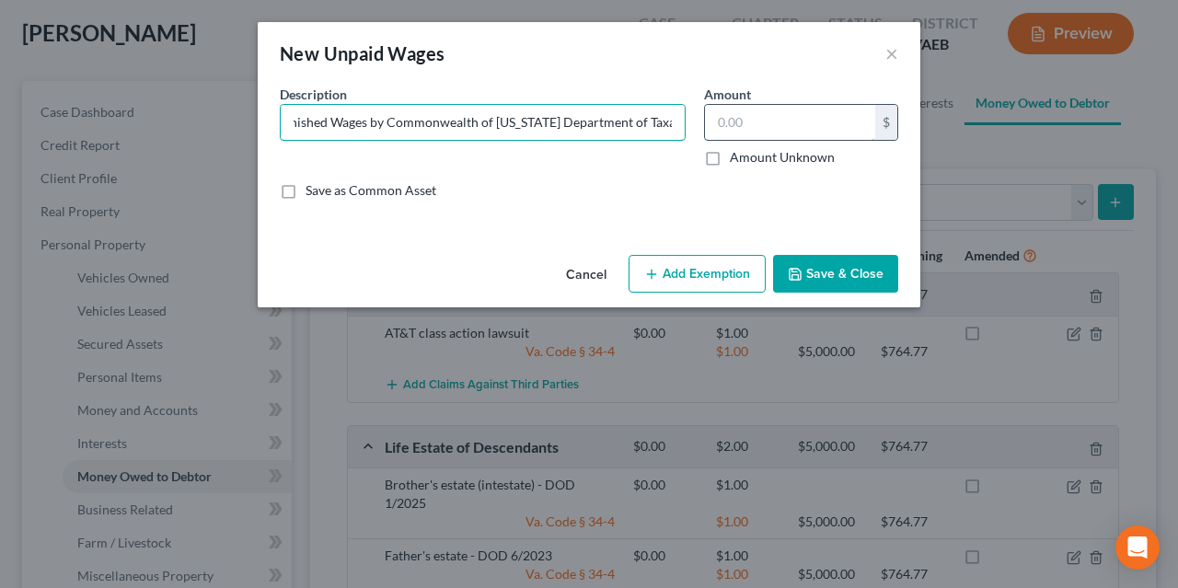
type input "Garnished Wages by Commonwealth of [US_STATE] Department of Taxation"
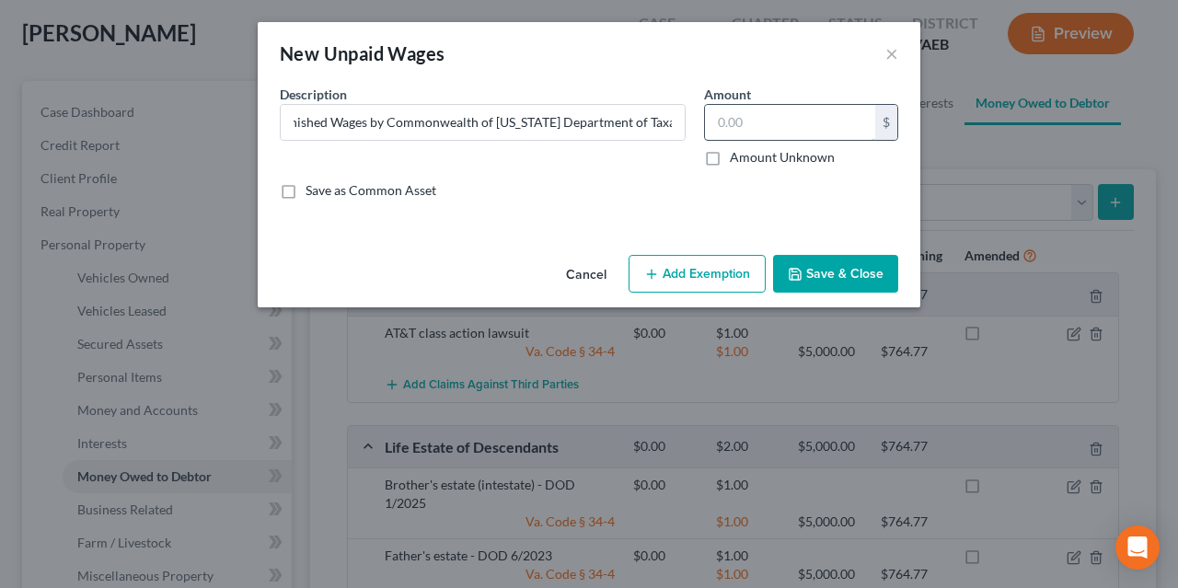
click at [754, 120] on input "text" at bounding box center [790, 122] width 170 height 35
type input "428.11"
click at [693, 281] on button "Add Exemption" at bounding box center [696, 274] width 137 height 39
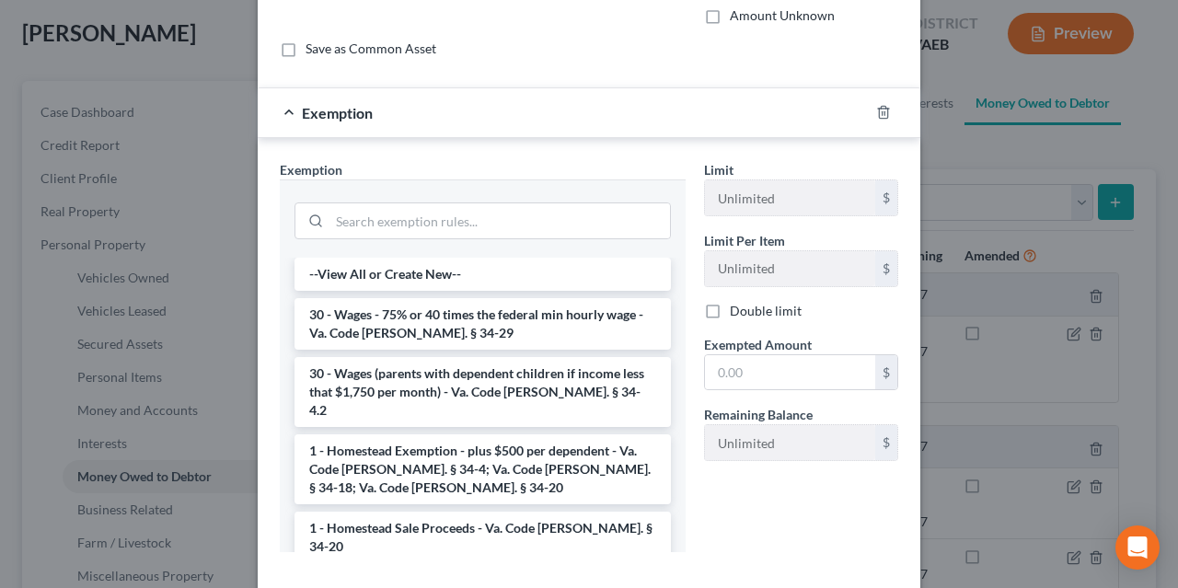
scroll to position [184, 0]
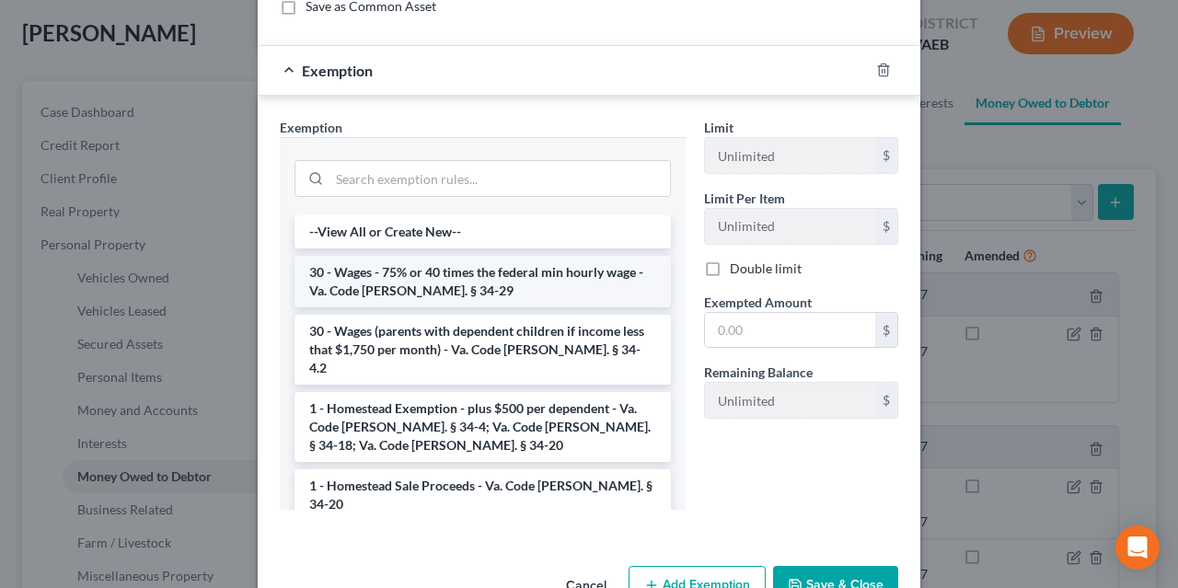
click at [352, 272] on li "30 - Wages - 75% or 40 times the federal min hourly wage - Va. Code [PERSON_NAM…" at bounding box center [482, 282] width 376 height 52
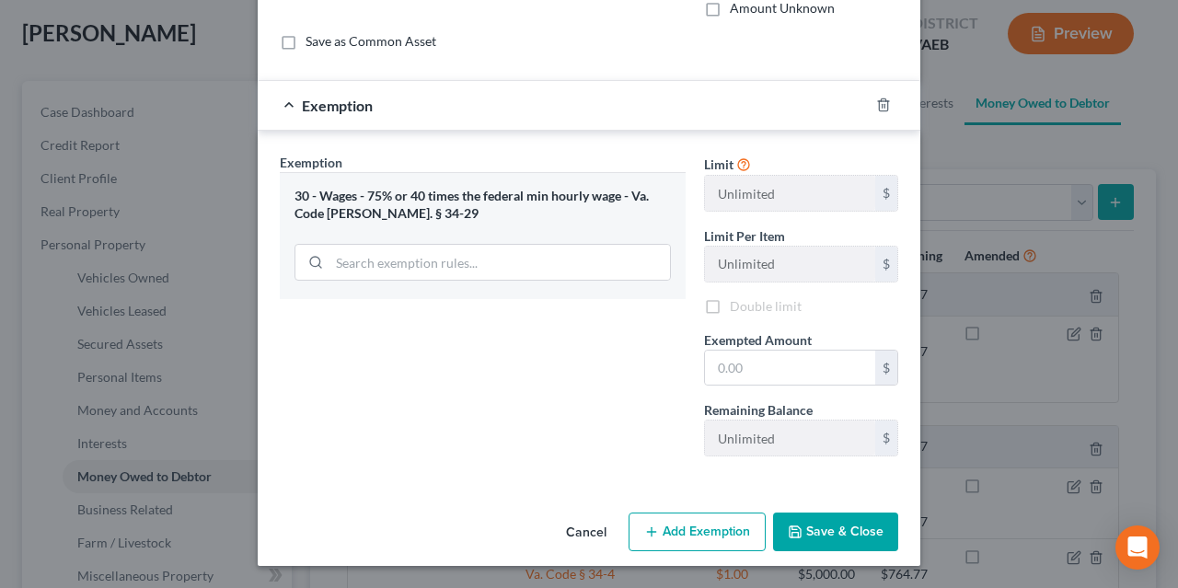
scroll to position [142, 0]
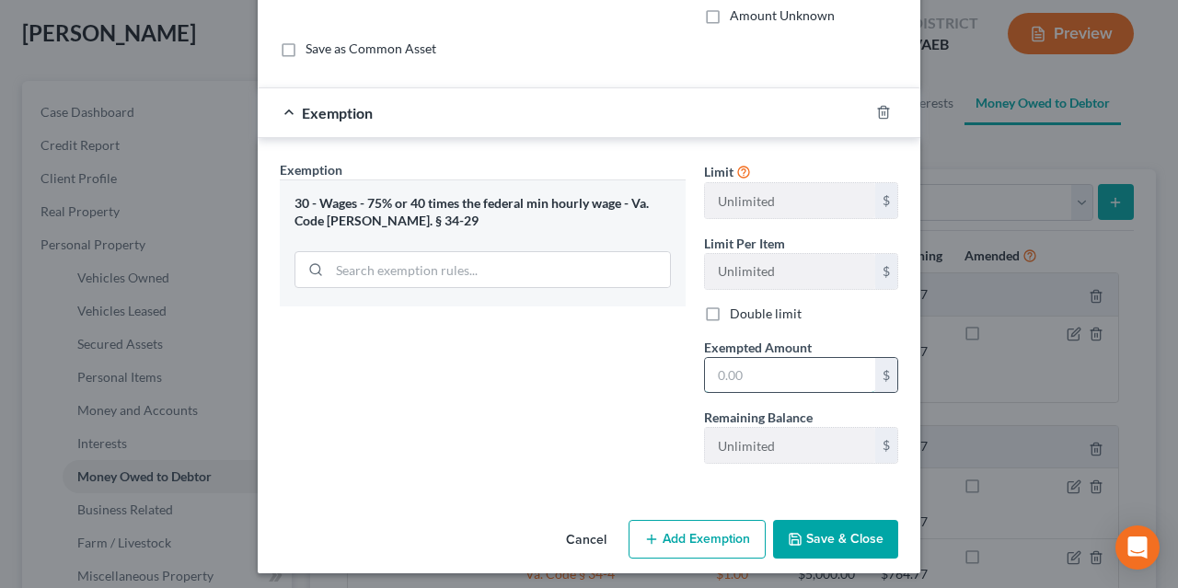
click at [779, 366] on input "text" at bounding box center [790, 375] width 170 height 35
type input "321.08"
click at [706, 530] on button "Add Exemption" at bounding box center [696, 539] width 137 height 39
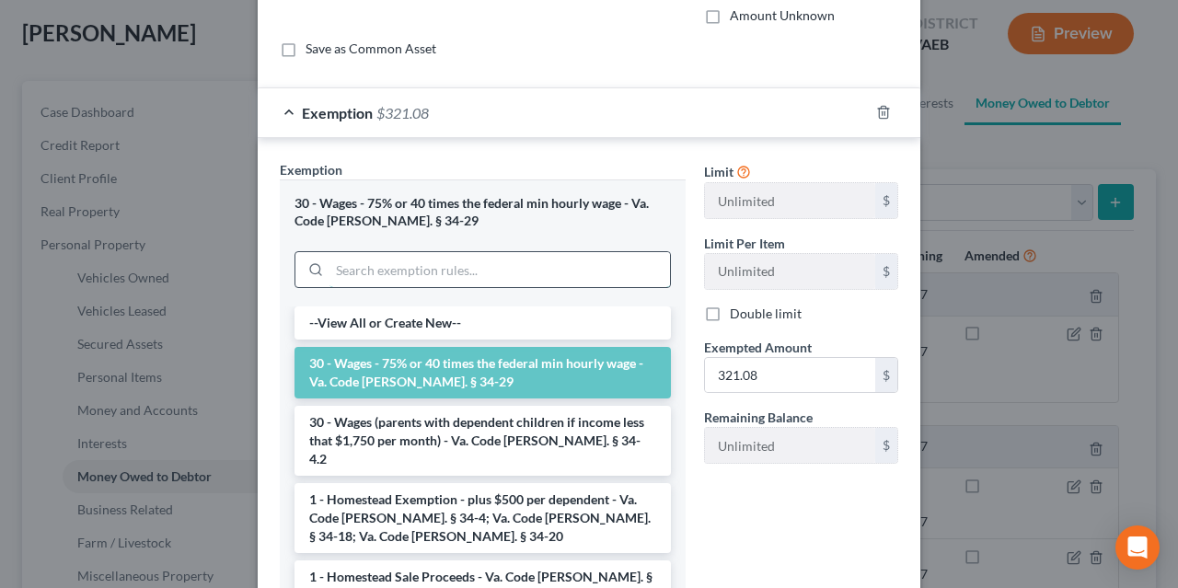
click at [356, 270] on input "search" at bounding box center [499, 269] width 340 height 35
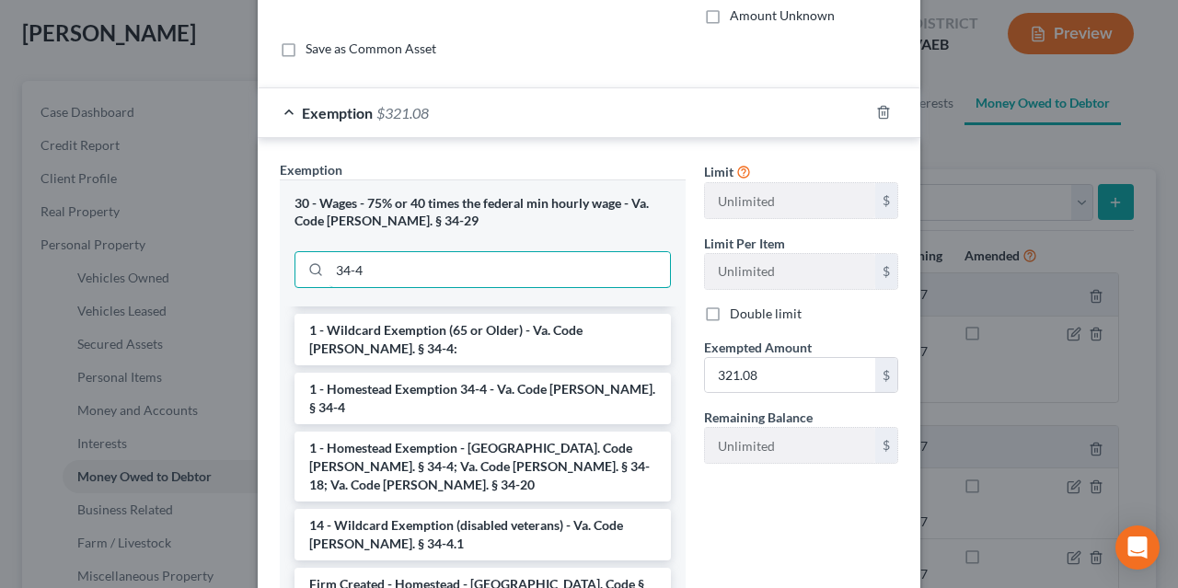
scroll to position [188, 0]
type input "34-4"
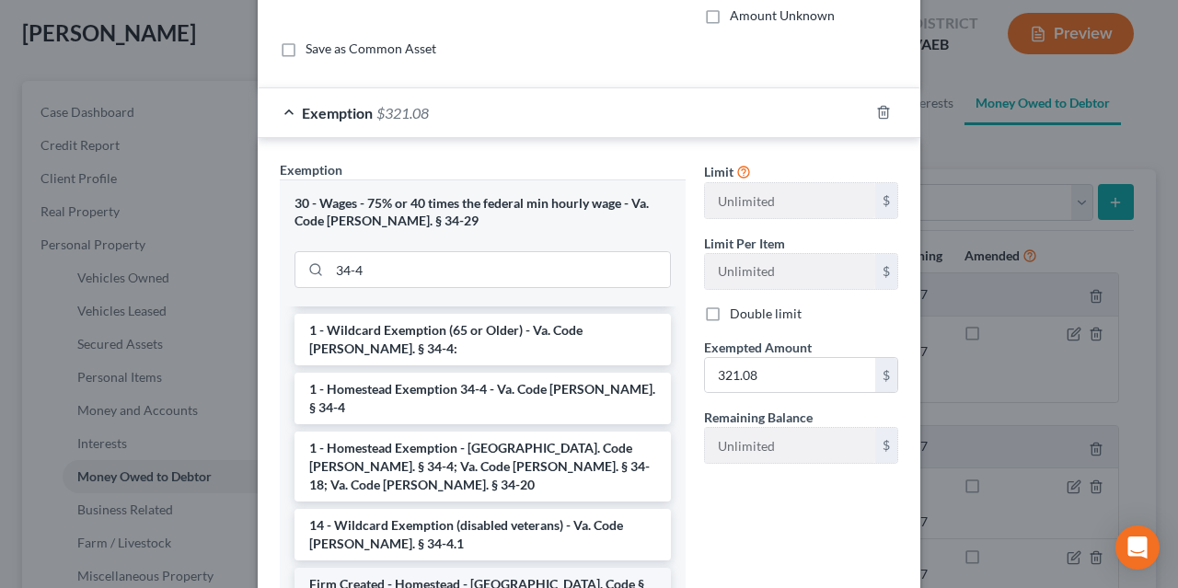
click at [357, 568] on li "Firm Created - Homestead - [GEOGRAPHIC_DATA]. Code § 34-4" at bounding box center [482, 594] width 376 height 52
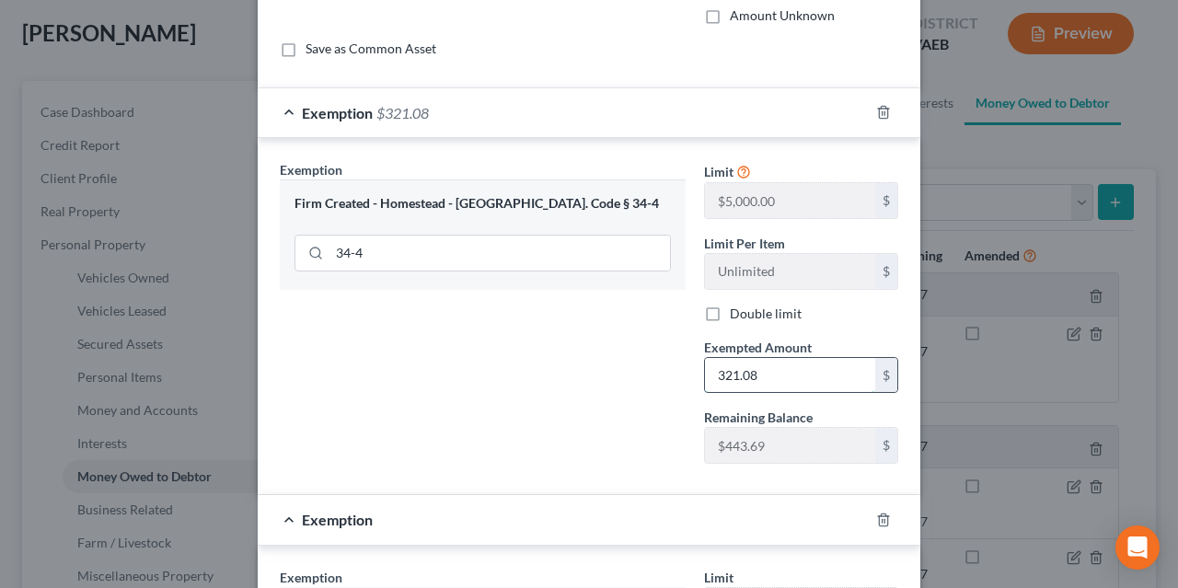
click at [768, 368] on input "321.08" at bounding box center [790, 375] width 170 height 35
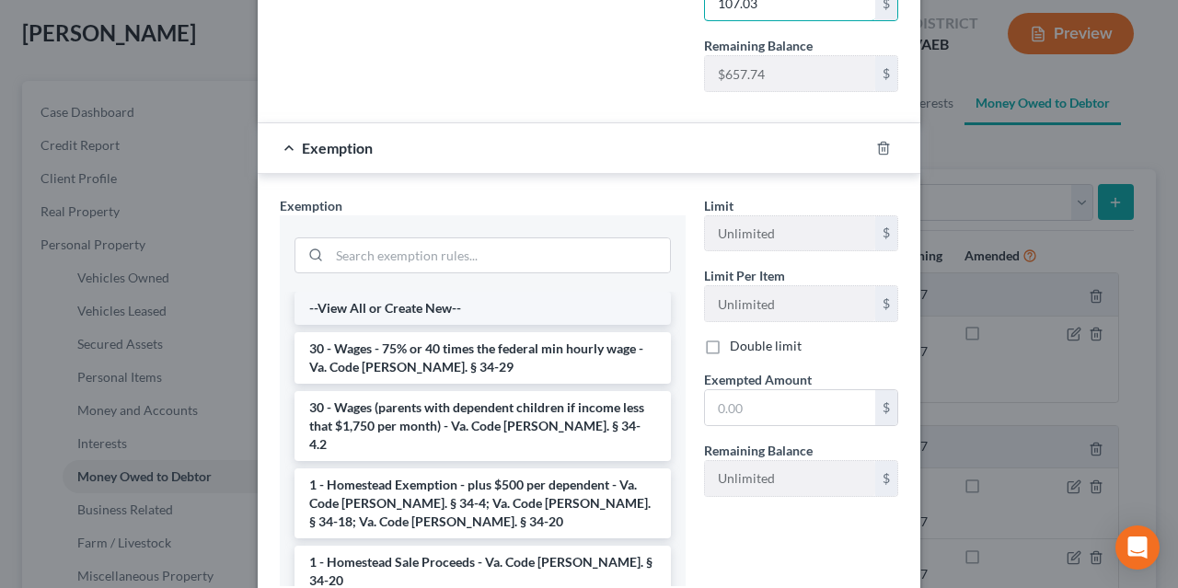
scroll to position [552, 0]
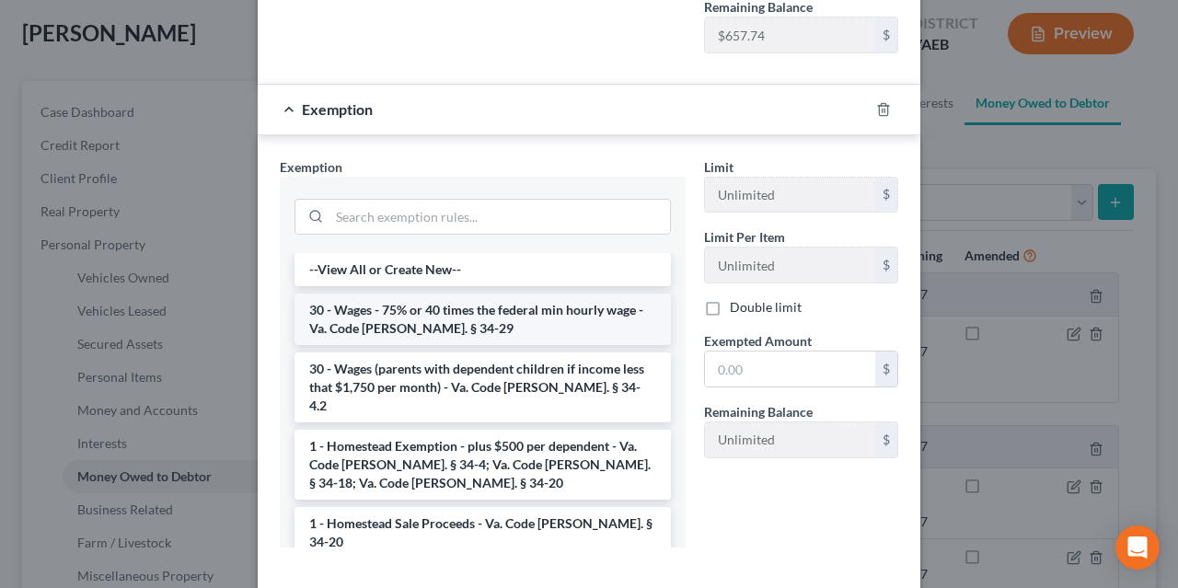
type input "107.03"
click at [446, 301] on li "30 - Wages - 75% or 40 times the federal min hourly wage - Va. Code [PERSON_NAM…" at bounding box center [482, 320] width 376 height 52
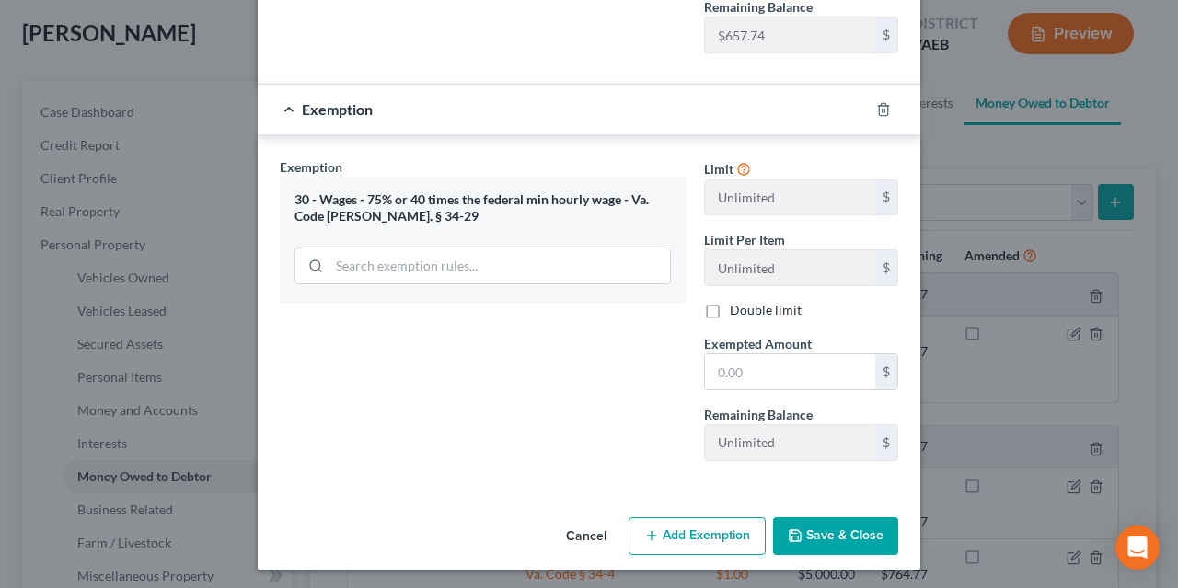
scroll to position [548, 0]
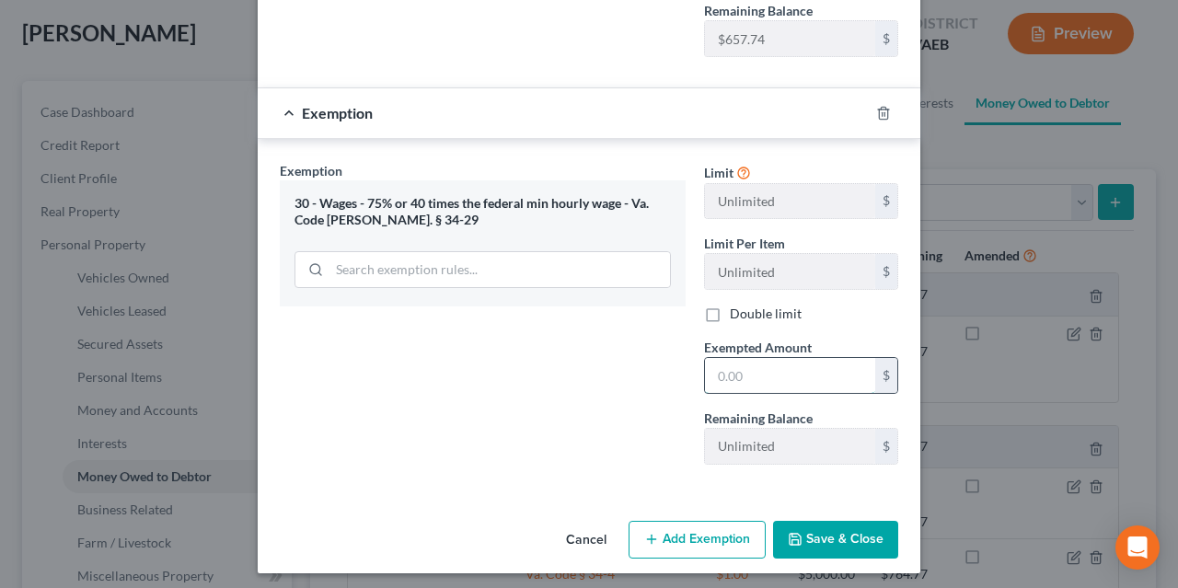
click at [751, 360] on input "text" at bounding box center [790, 375] width 170 height 35
type input "321.08"
click at [470, 363] on div "Exemption Set must be selected for CA. Exemption * 30 - Wages - 75% or 40 times…" at bounding box center [483, 320] width 424 height 318
click at [818, 525] on button "Save & Close" at bounding box center [835, 540] width 125 height 39
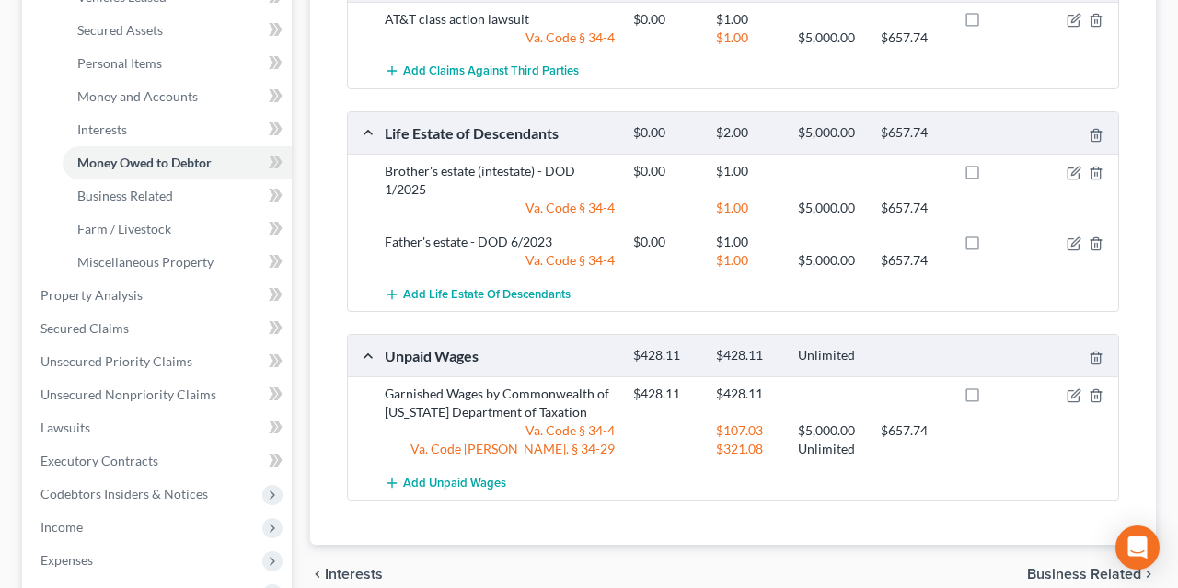
scroll to position [383, 0]
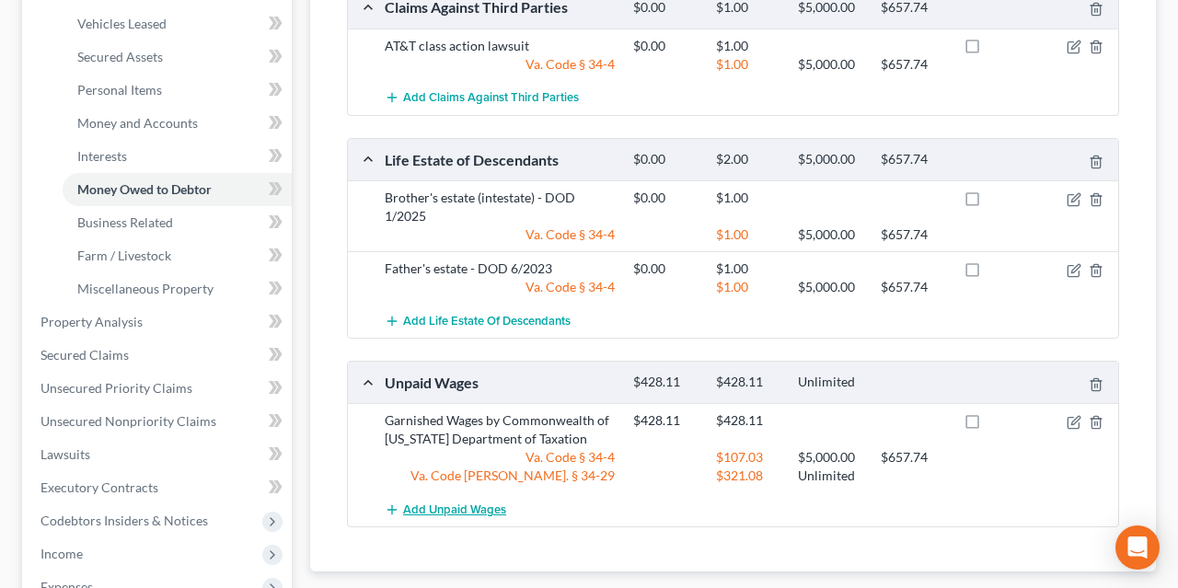
click at [484, 502] on span "Add Unpaid Wages" at bounding box center [454, 509] width 103 height 15
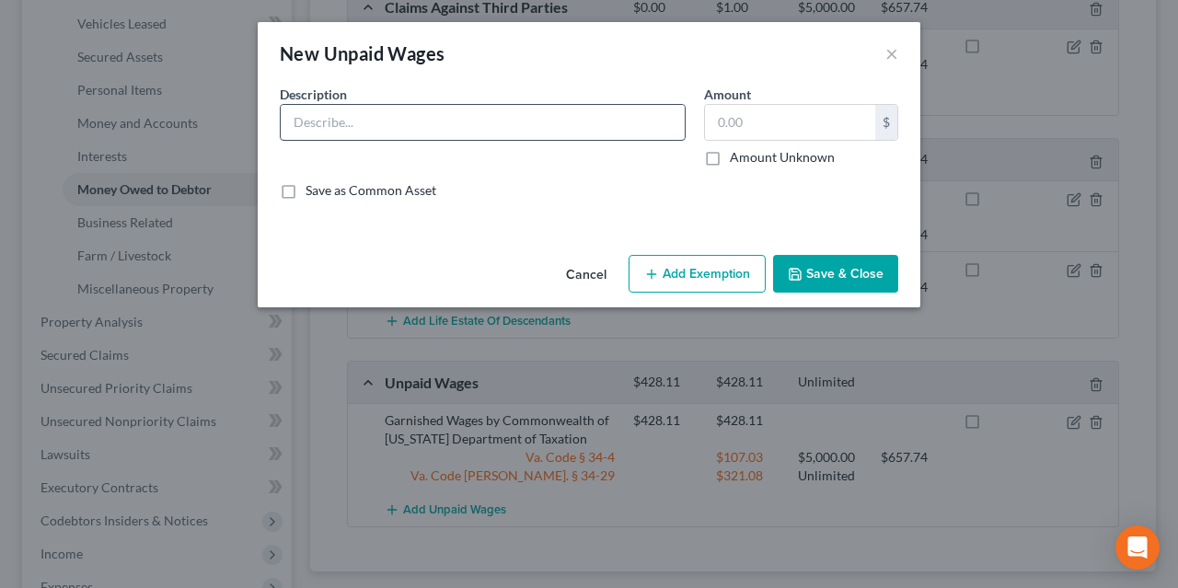
click at [505, 115] on input "text" at bounding box center [483, 122] width 404 height 35
type input "G"
type input "Garnished Wages by Discover"
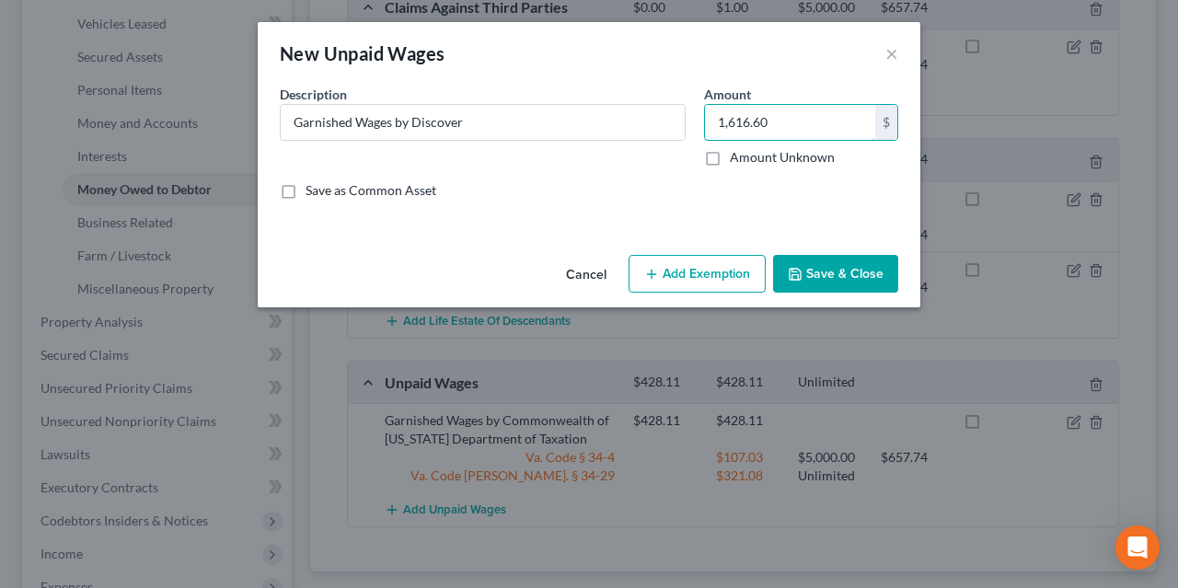
type input "1,616.60"
click at [647, 260] on button "Add Exemption" at bounding box center [696, 274] width 137 height 39
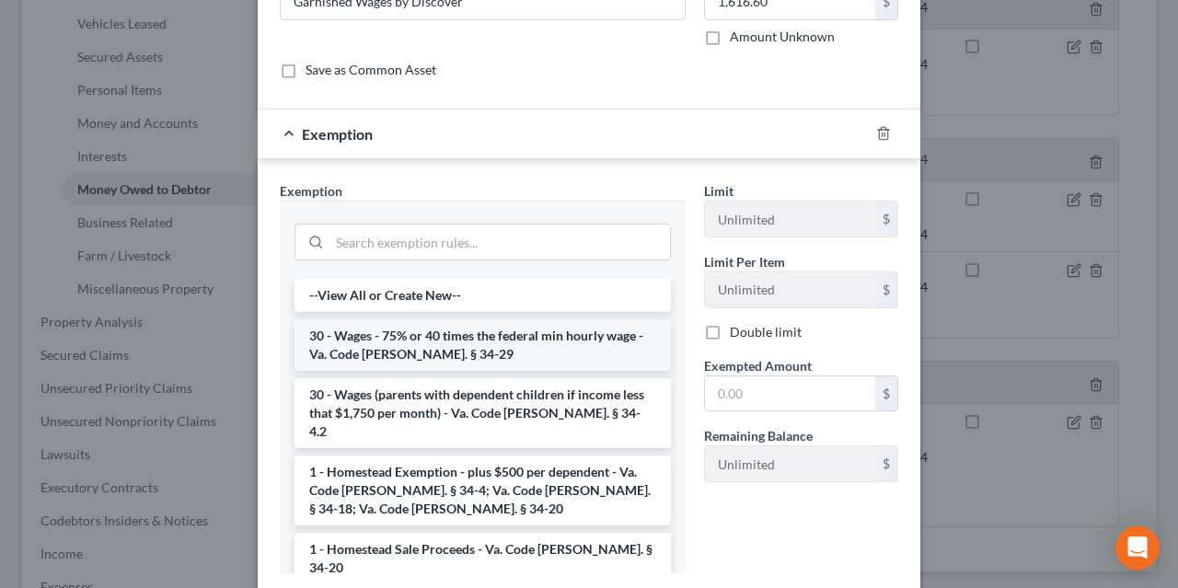
scroll to position [234, 0]
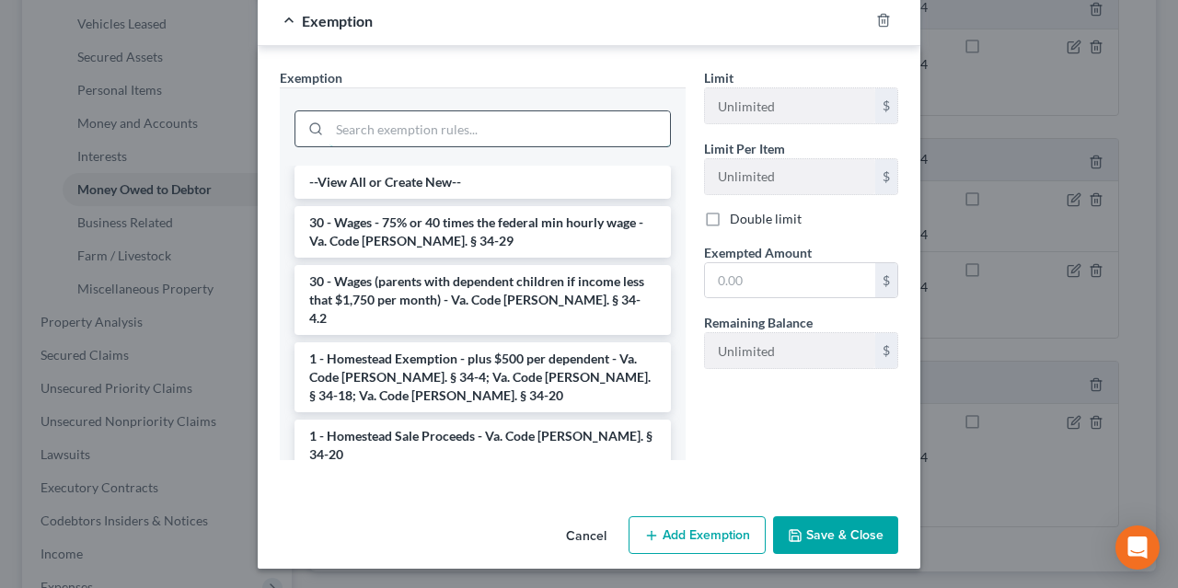
click at [459, 136] on input "search" at bounding box center [499, 128] width 340 height 35
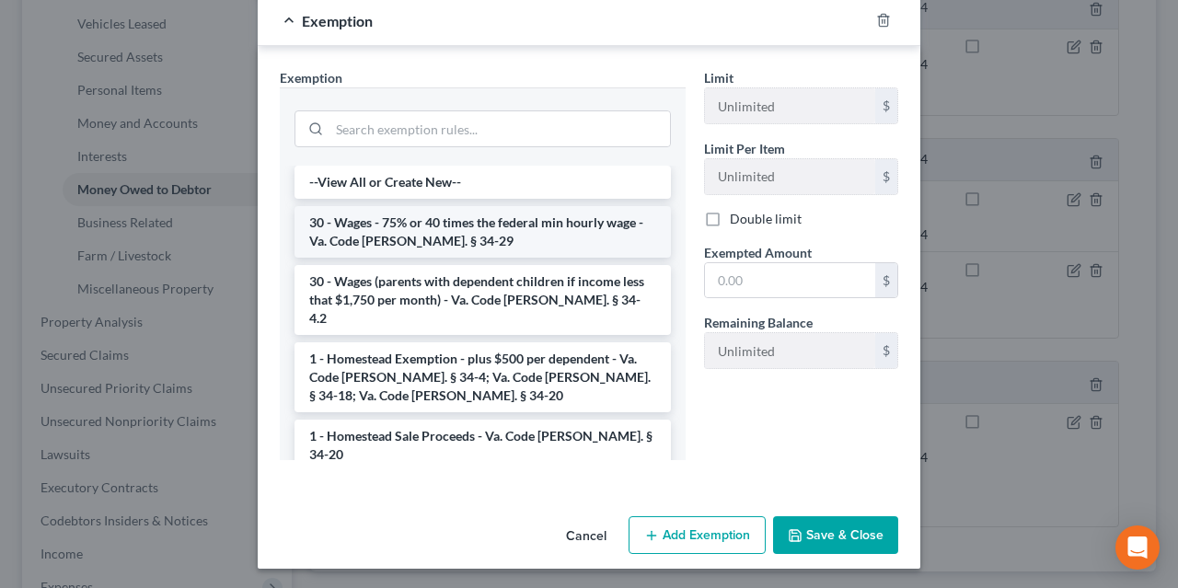
click at [450, 224] on li "30 - Wages - 75% or 40 times the federal min hourly wage - Va. Code [PERSON_NAM…" at bounding box center [482, 232] width 376 height 52
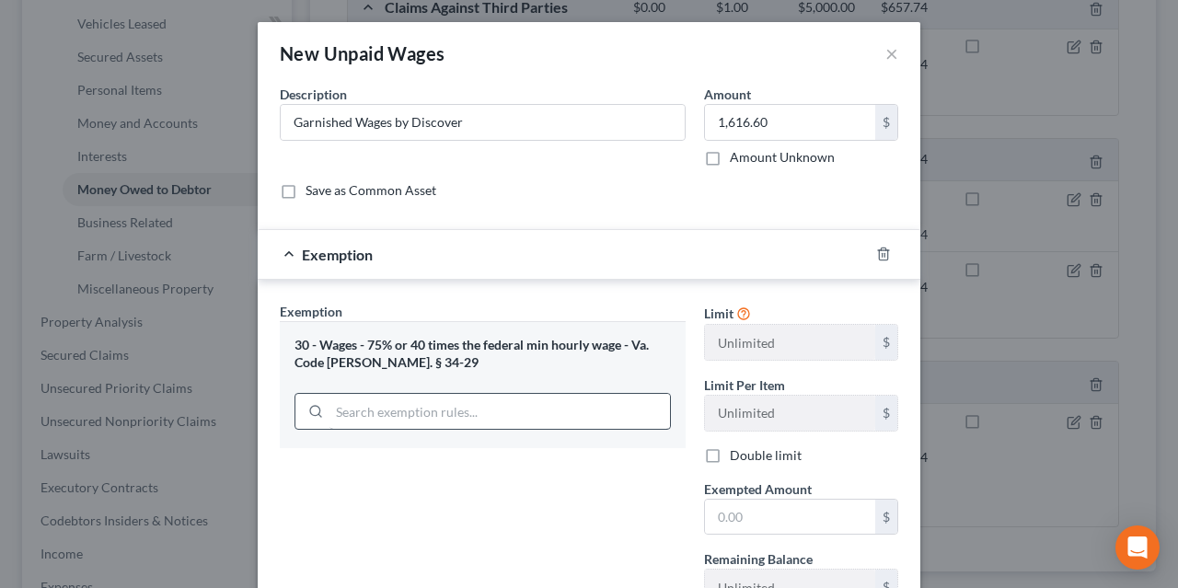
scroll to position [144, 0]
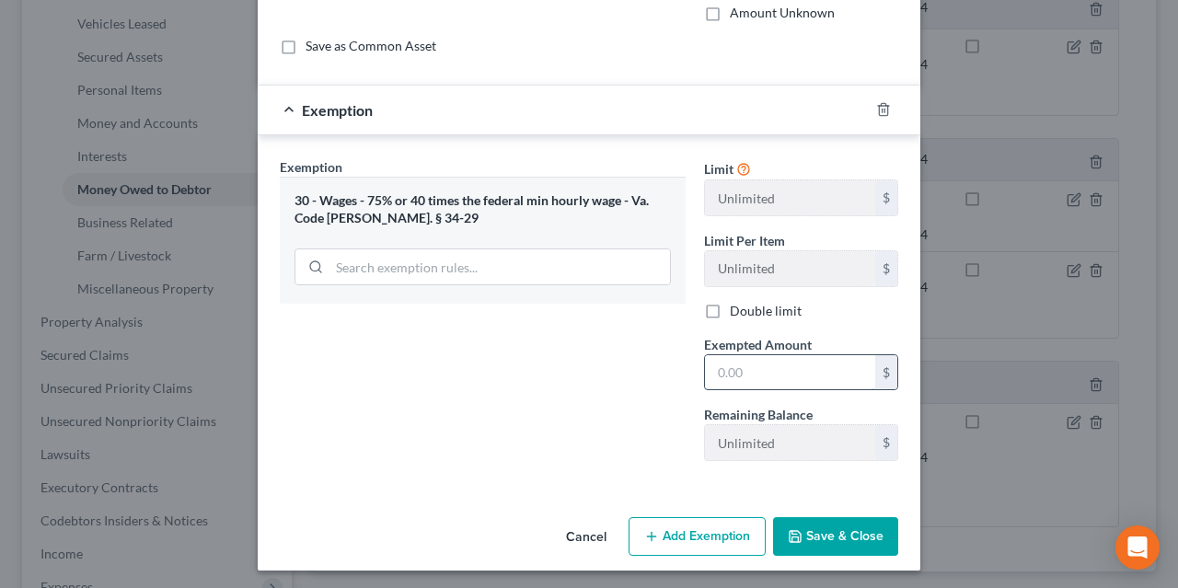
click at [737, 363] on input "text" at bounding box center [790, 372] width 170 height 35
type input "1,212.45"
click at [591, 406] on div "Exemption Set must be selected for CA. Exemption * 30 - Wages - 75% or 40 times…" at bounding box center [483, 316] width 424 height 318
click at [692, 528] on button "Add Exemption" at bounding box center [696, 536] width 137 height 39
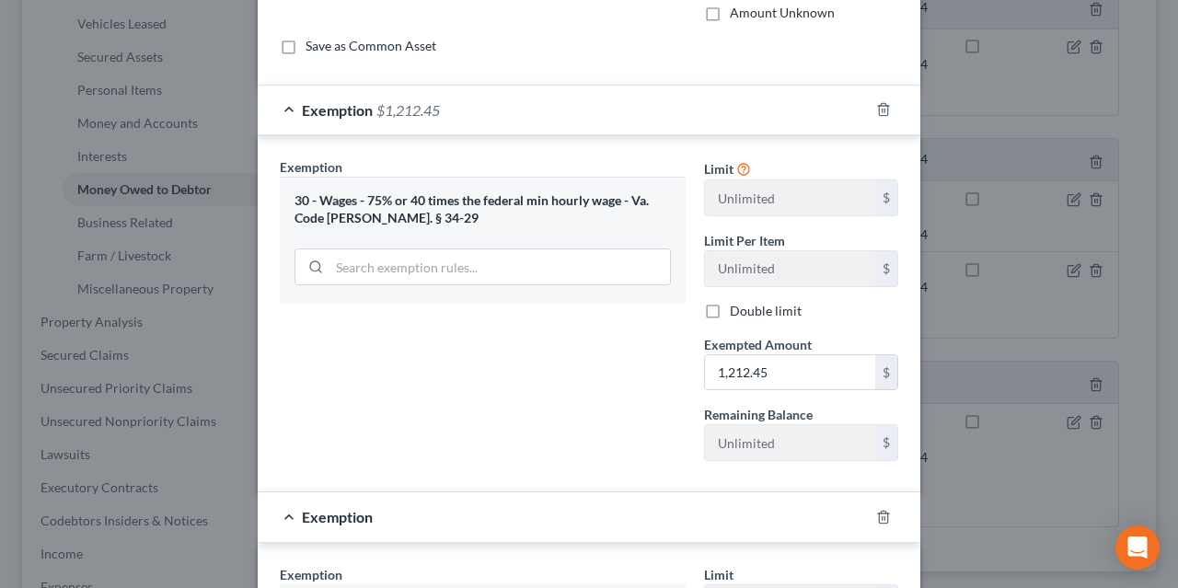
scroll to position [638, 0]
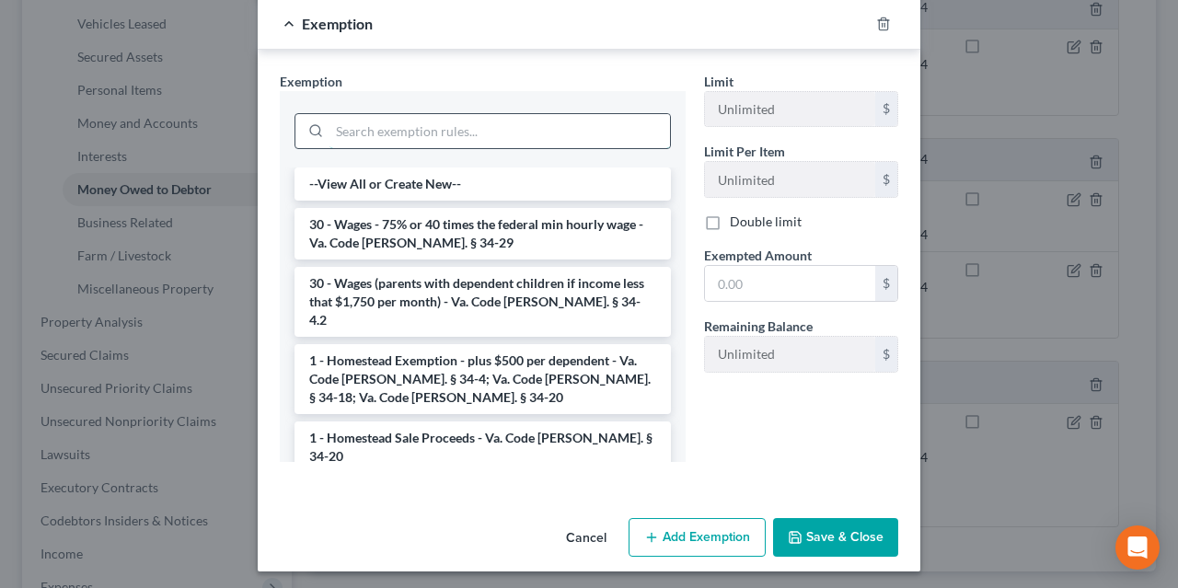
click at [460, 132] on input "search" at bounding box center [499, 131] width 340 height 35
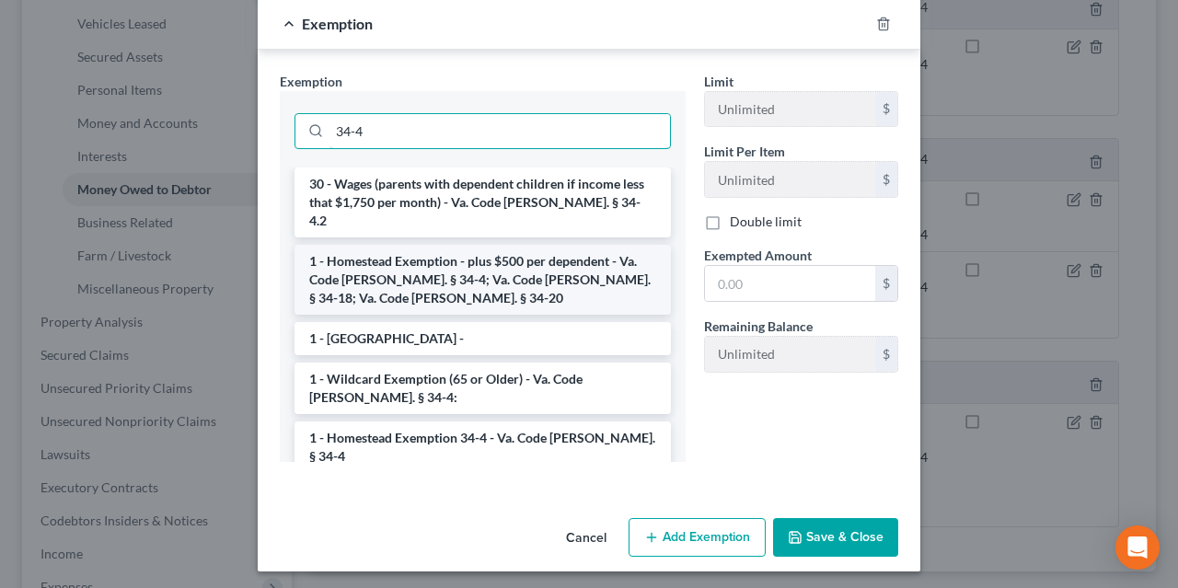
scroll to position [188, 0]
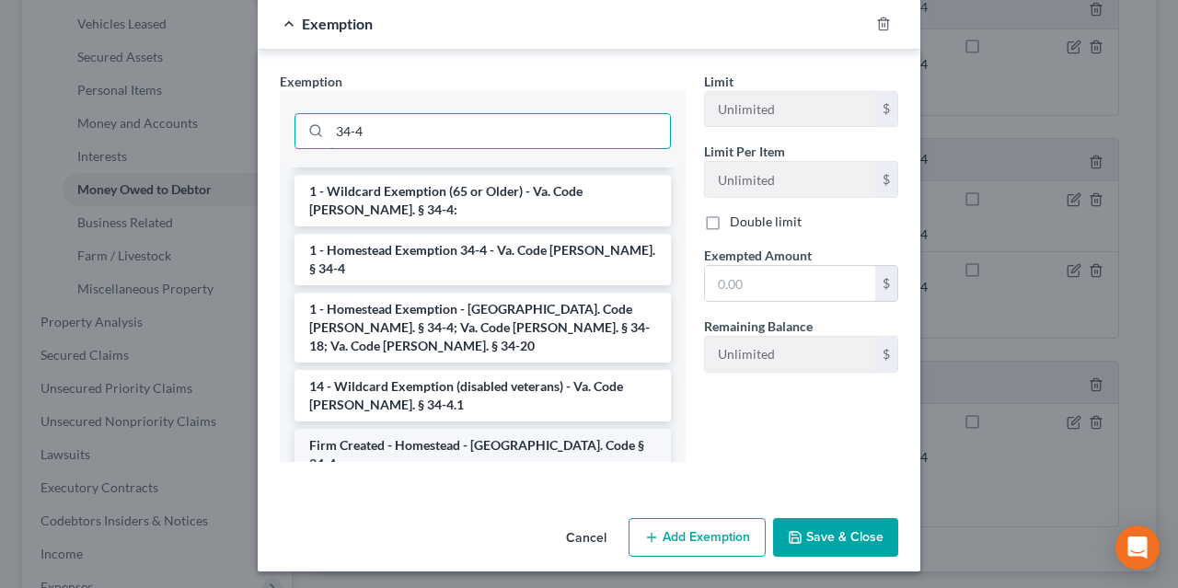
type input "34-4"
click at [424, 429] on li "Firm Created - Homestead - [GEOGRAPHIC_DATA]. Code § 34-4" at bounding box center [482, 455] width 376 height 52
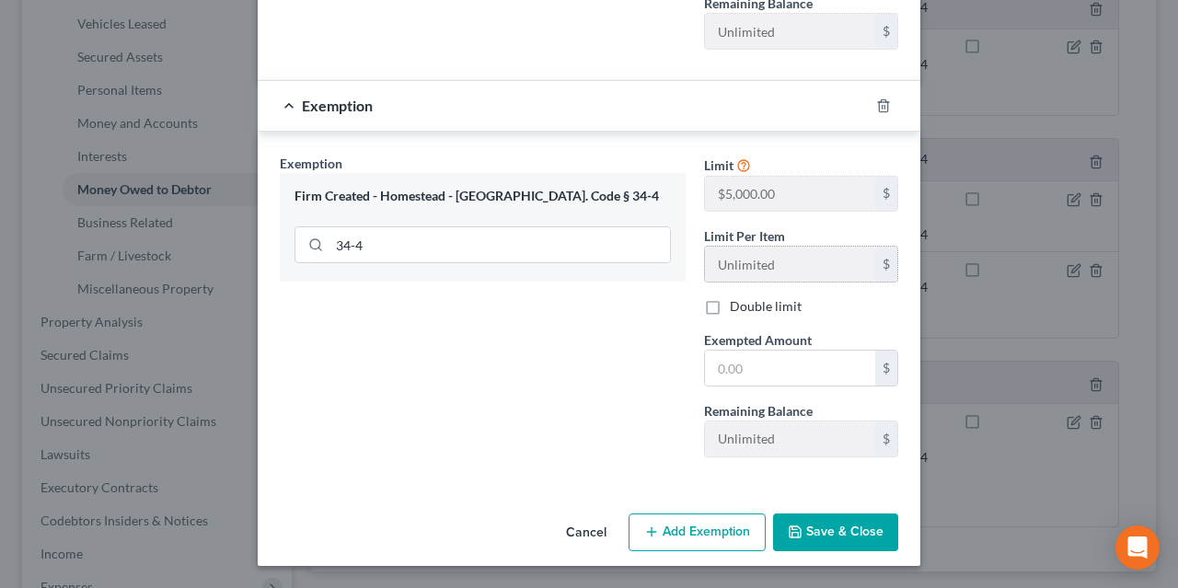
scroll to position [548, 0]
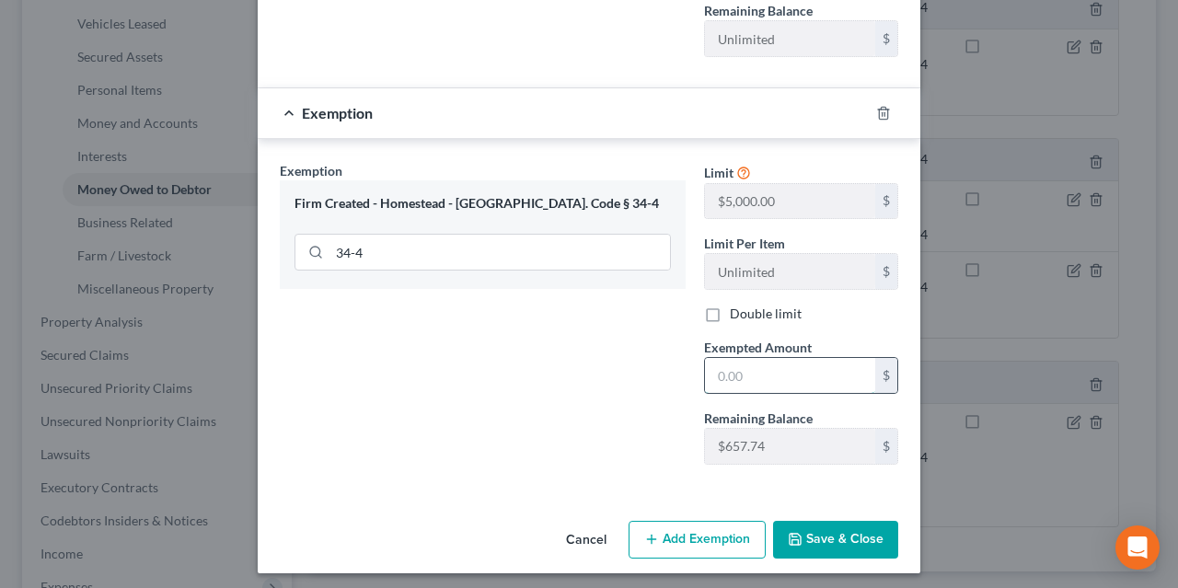
click at [766, 358] on input "text" at bounding box center [790, 375] width 170 height 35
type input "404.15"
click at [614, 369] on div "Exemption Set must be selected for CA. Exemption * Firm Created - Homestead - […" at bounding box center [483, 320] width 424 height 318
click at [816, 526] on button "Save & Close" at bounding box center [835, 540] width 125 height 39
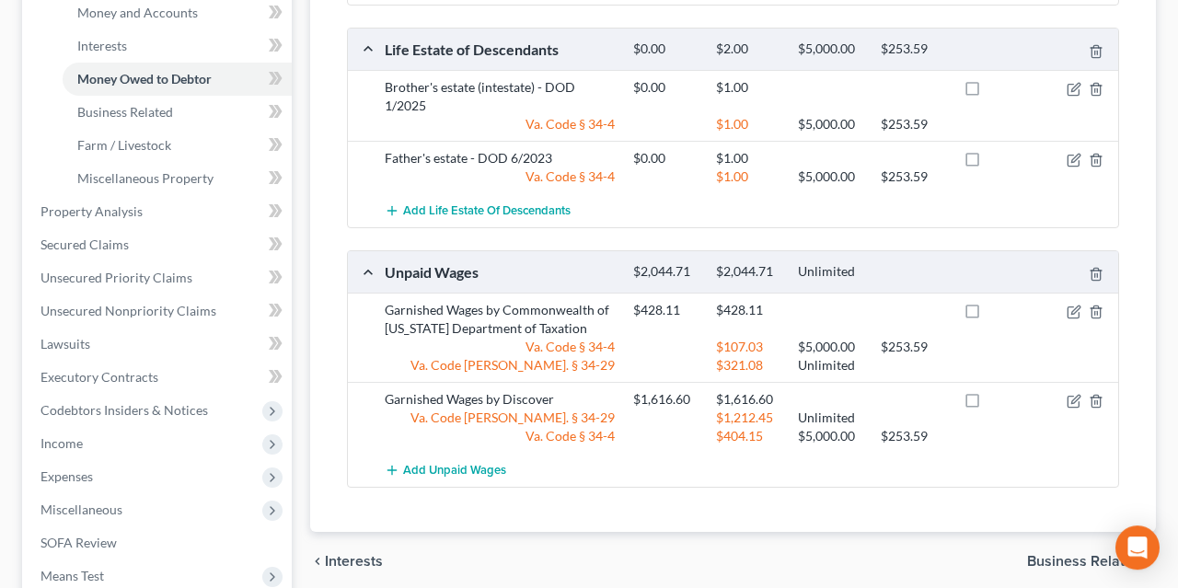
scroll to position [718, 0]
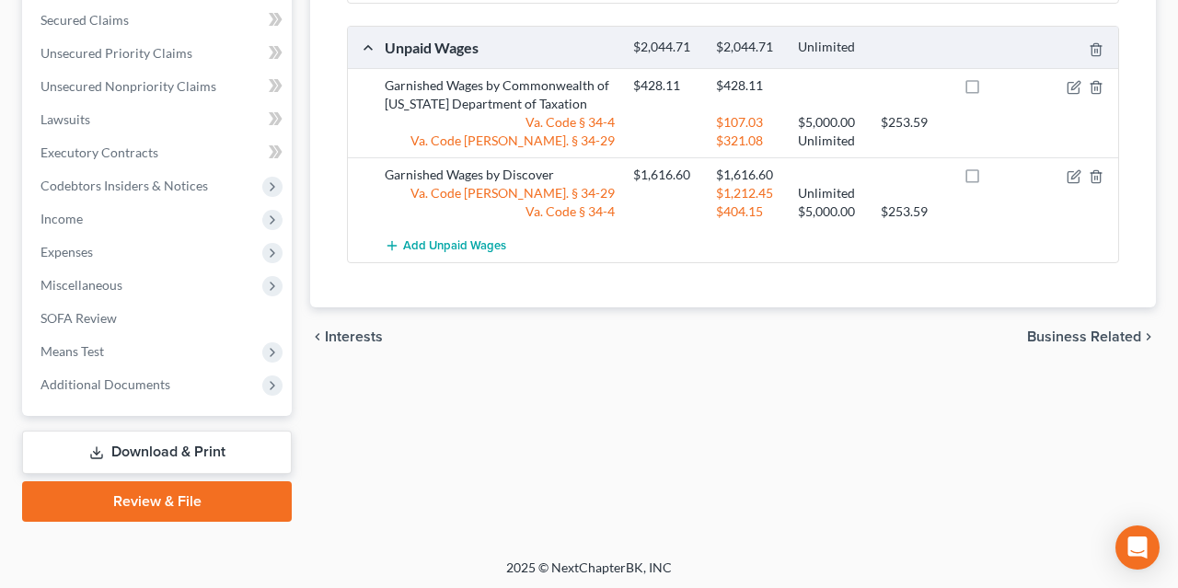
click at [183, 443] on link "Download & Print" at bounding box center [157, 452] width 270 height 43
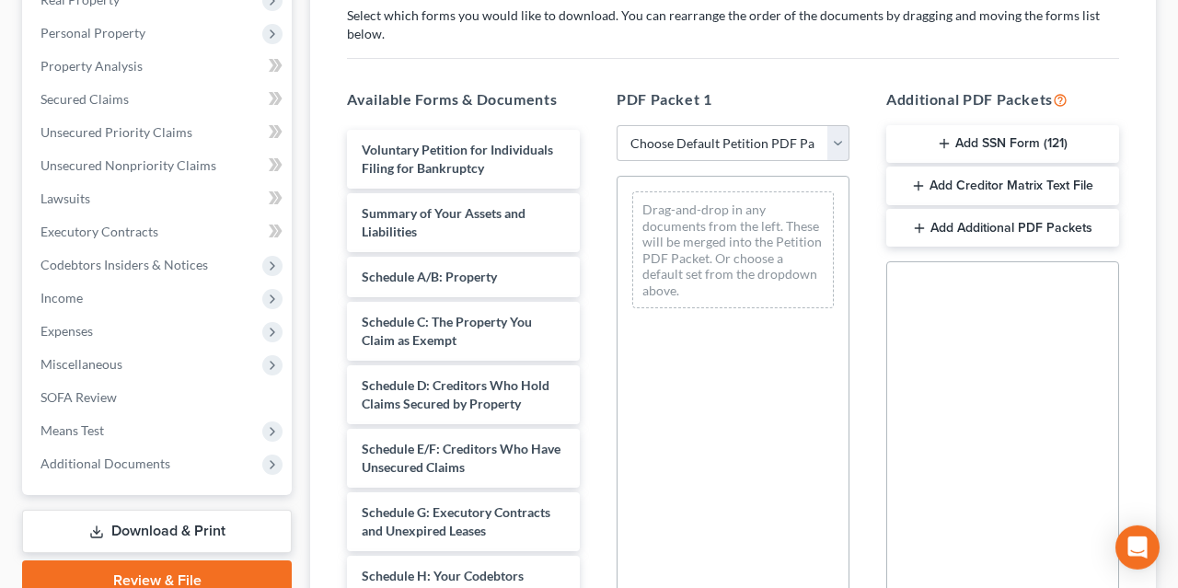
scroll to position [383, 0]
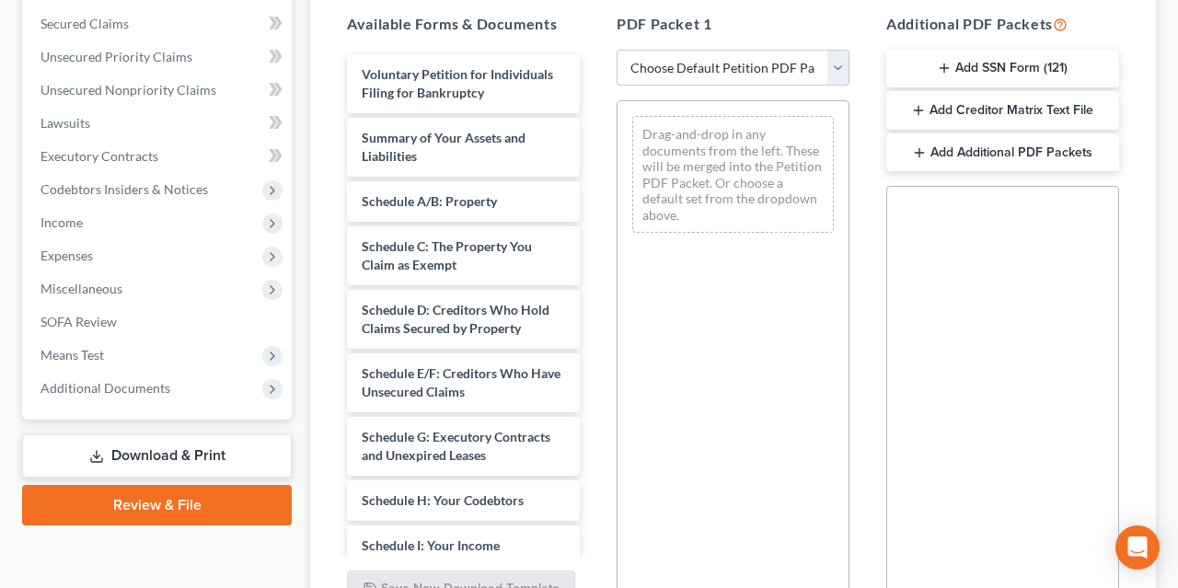
click at [617, 50] on select "Choose Default Petition PDF Packet Complete Bankruptcy Petition (all forms and …" at bounding box center [733, 68] width 233 height 37
select select "2"
click option "Amended Forms" at bounding box center [0, 0] width 0 height 0
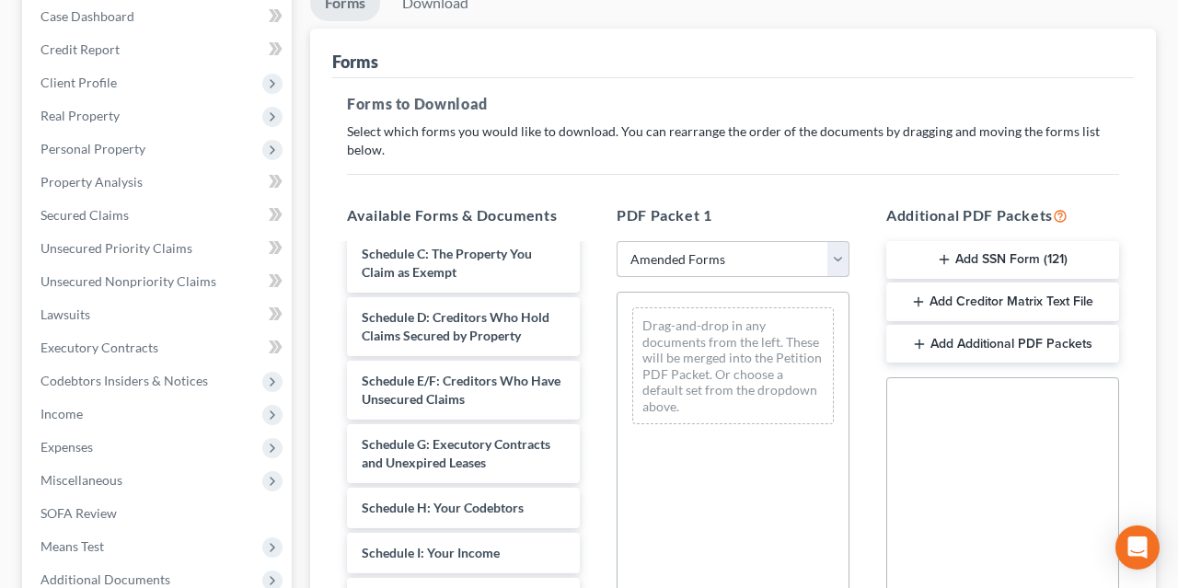
scroll to position [0, 0]
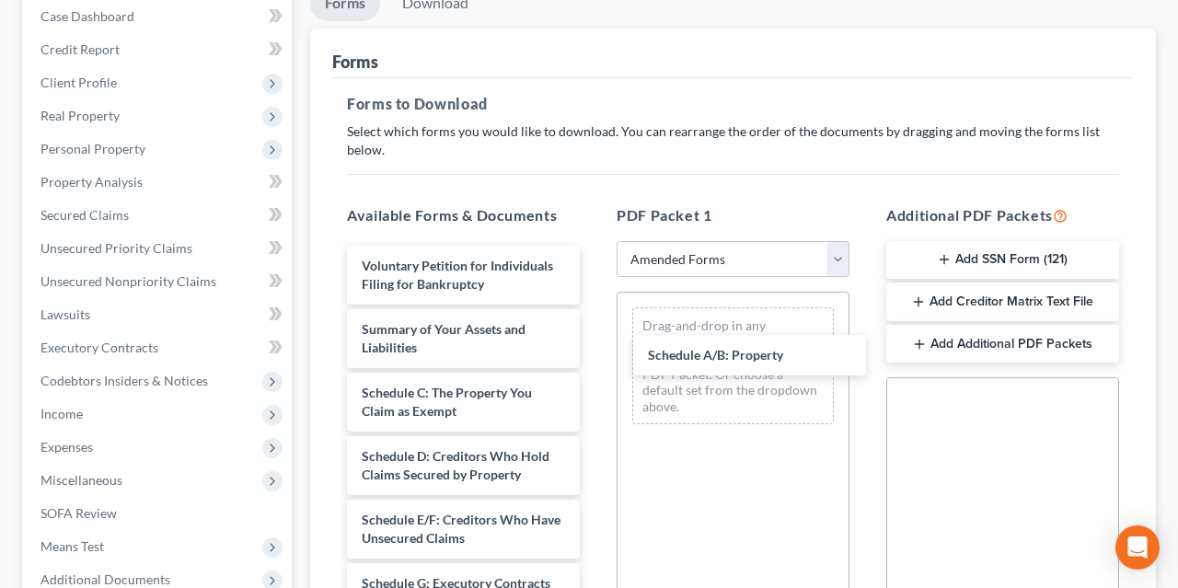
drag, startPoint x: 477, startPoint y: 383, endPoint x: 693, endPoint y: 373, distance: 216.5
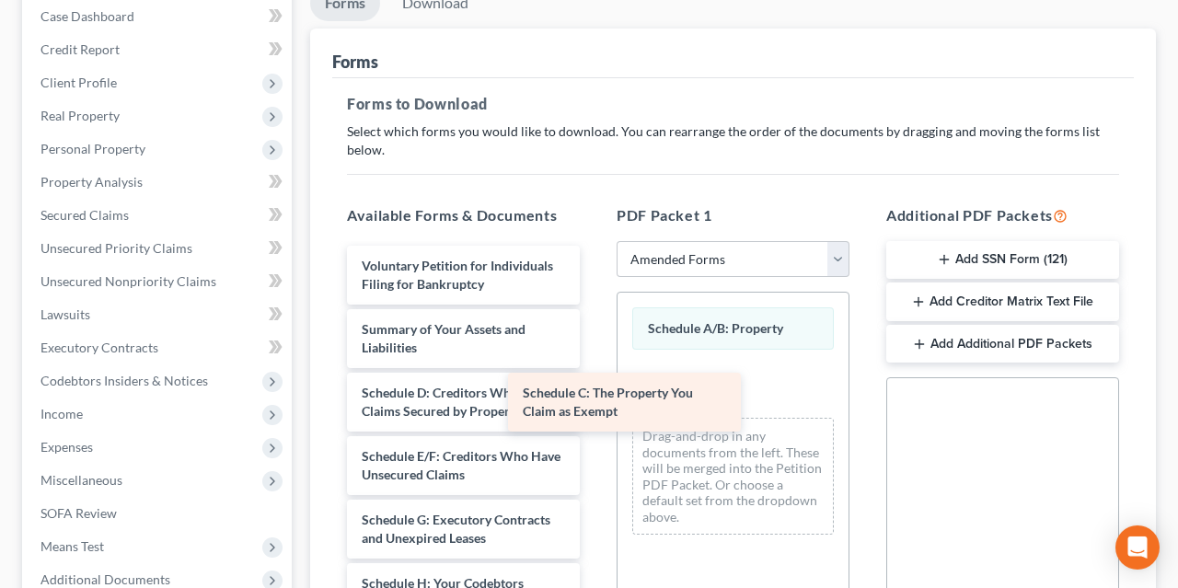
drag, startPoint x: 469, startPoint y: 402, endPoint x: 706, endPoint y: 400, distance: 236.5
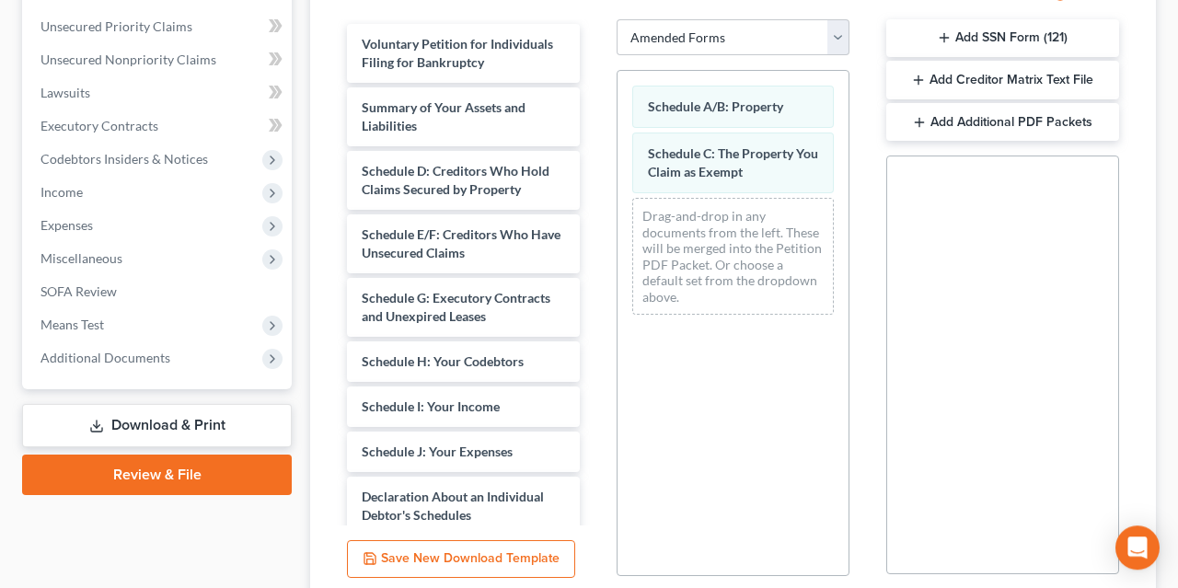
scroll to position [383, 0]
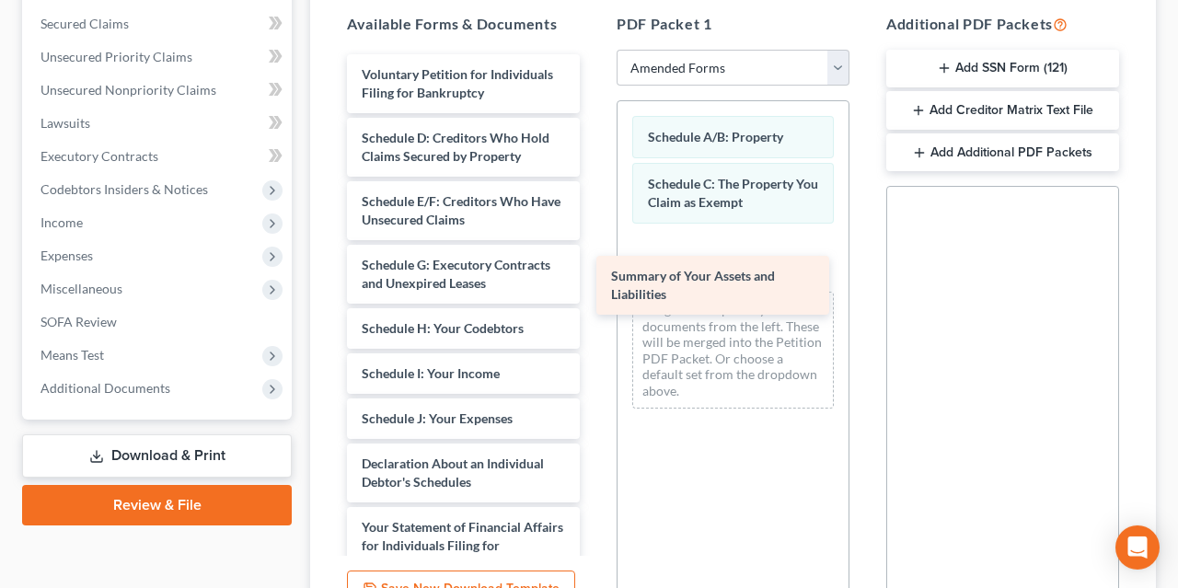
drag, startPoint x: 523, startPoint y: 145, endPoint x: 772, endPoint y: 285, distance: 285.9
click at [594, 285] on div "Summary of Your Assets and Liabilities Voluntary Petition for Individuals Filin…" at bounding box center [463, 509] width 262 height 911
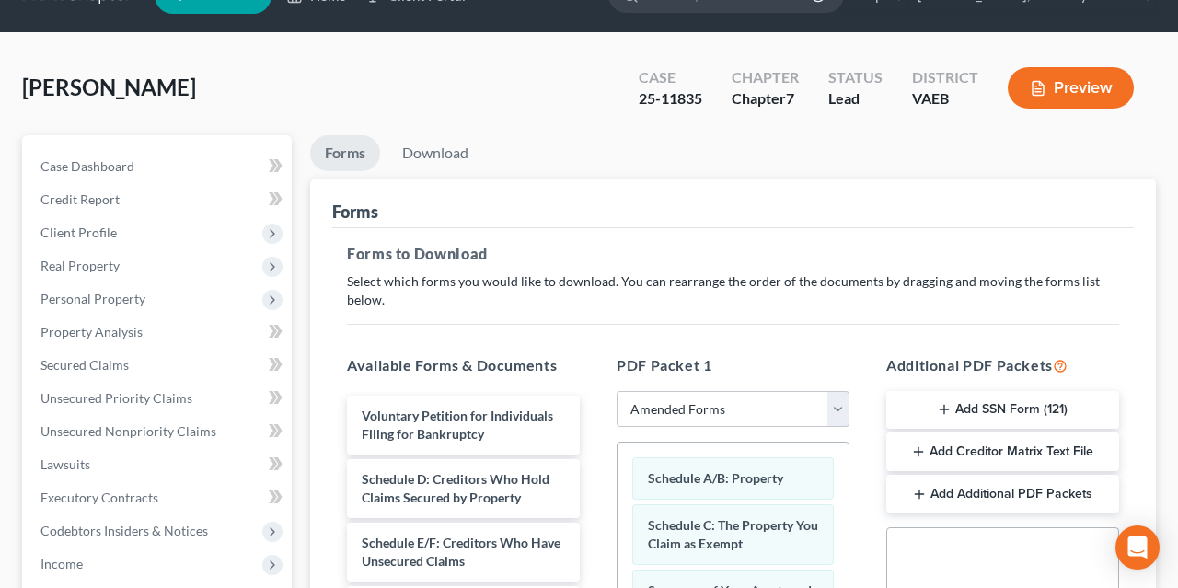
scroll to position [0, 0]
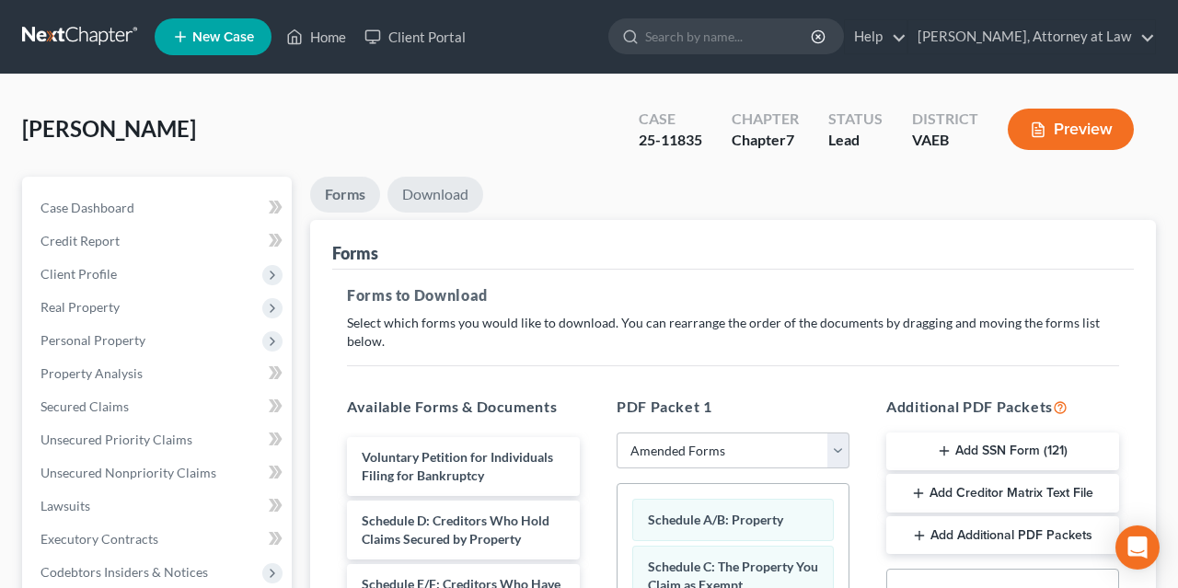
click at [438, 187] on link "Download" at bounding box center [435, 195] width 96 height 36
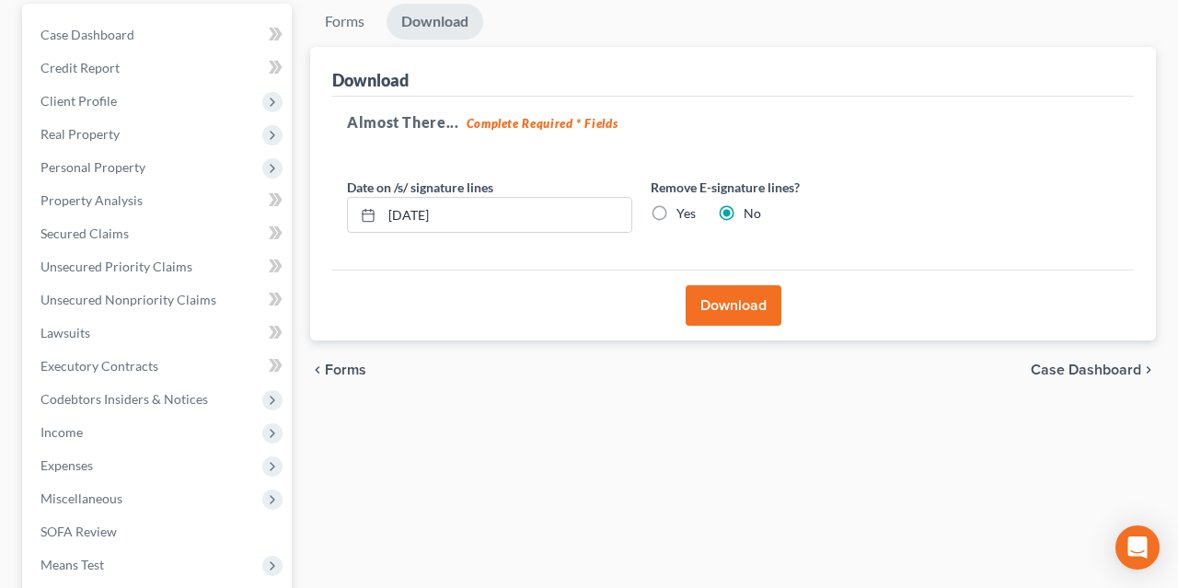
scroll to position [191, 0]
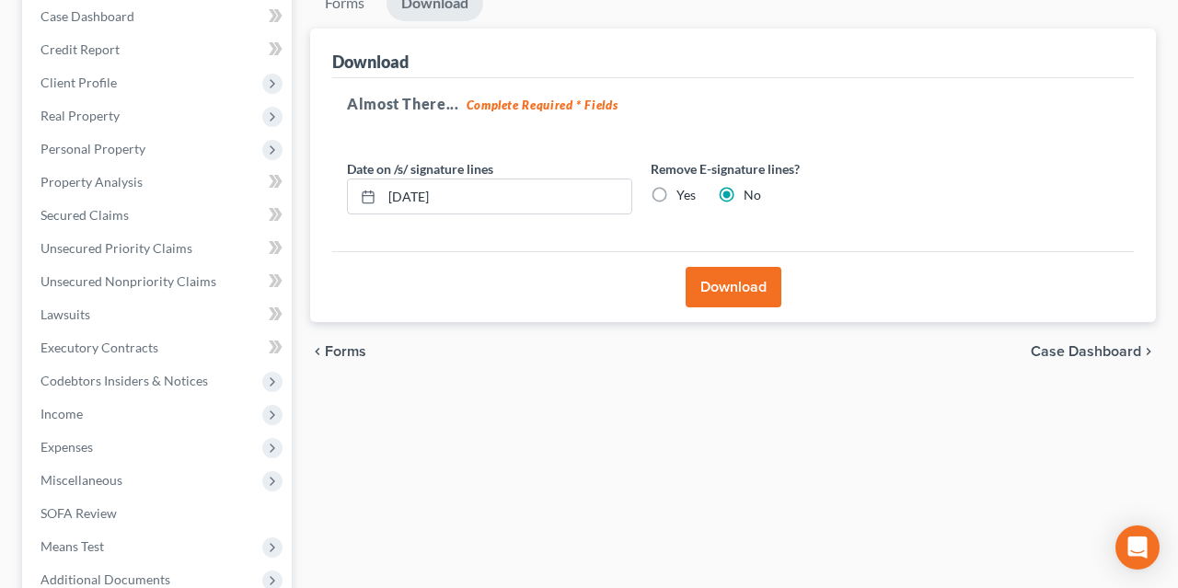
click at [730, 285] on button "Download" at bounding box center [734, 287] width 96 height 40
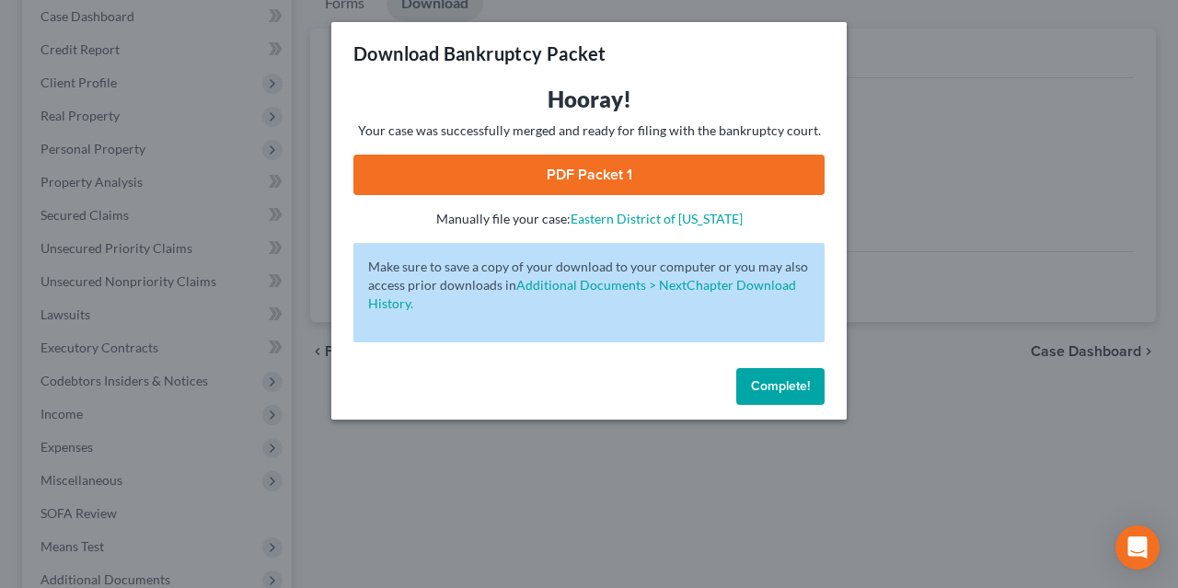
click at [518, 178] on link "PDF Packet 1" at bounding box center [588, 175] width 471 height 40
click at [775, 386] on span "Complete!" at bounding box center [780, 386] width 59 height 16
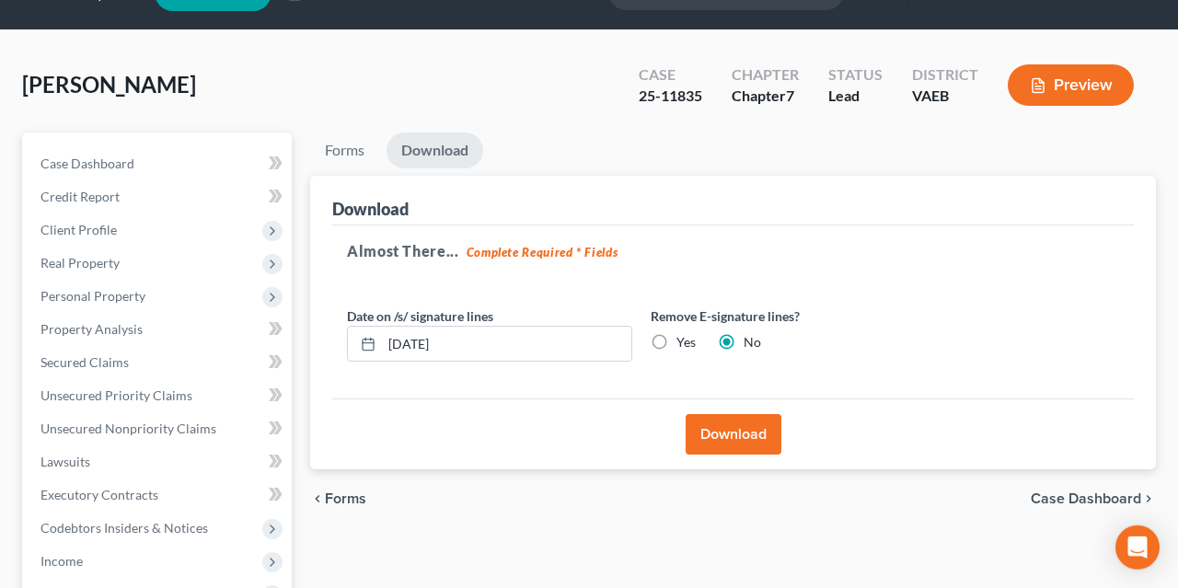
scroll to position [0, 0]
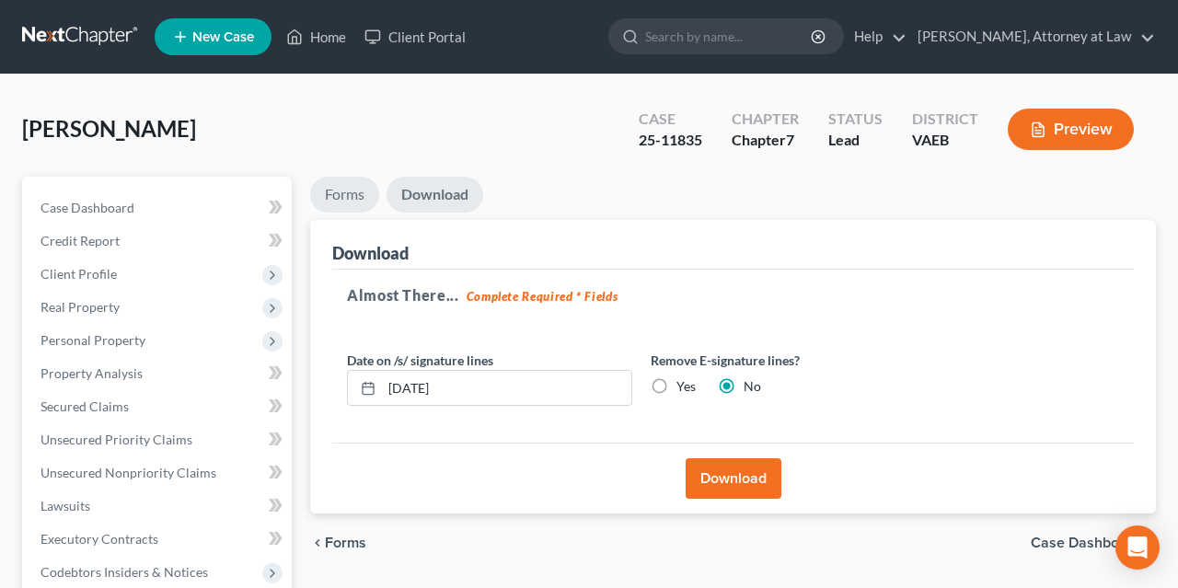
click at [351, 199] on link "Forms" at bounding box center [344, 195] width 69 height 36
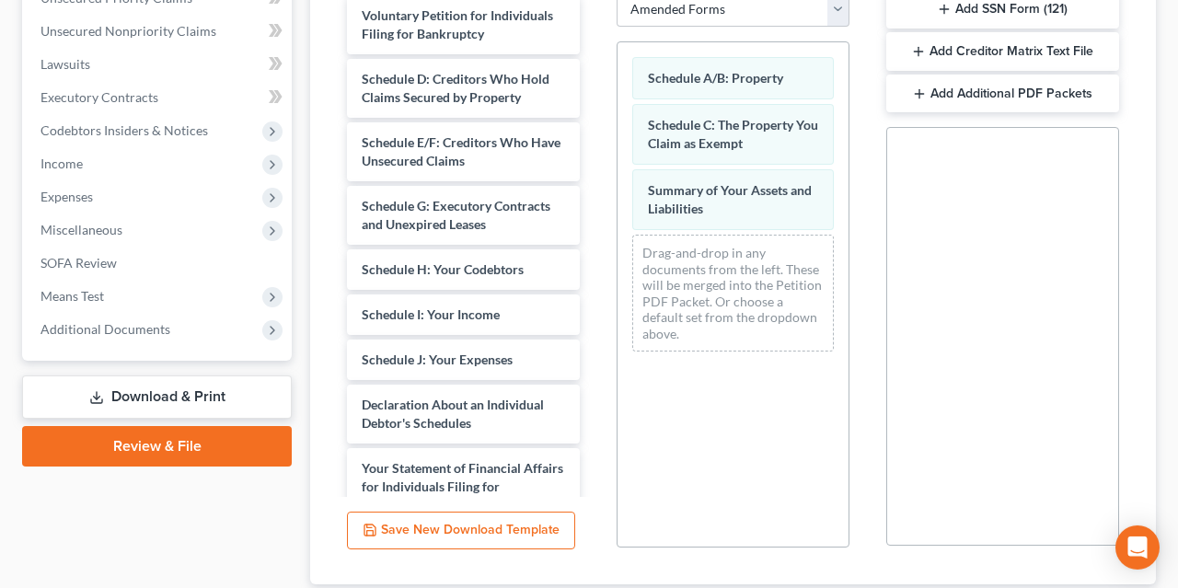
scroll to position [478, 0]
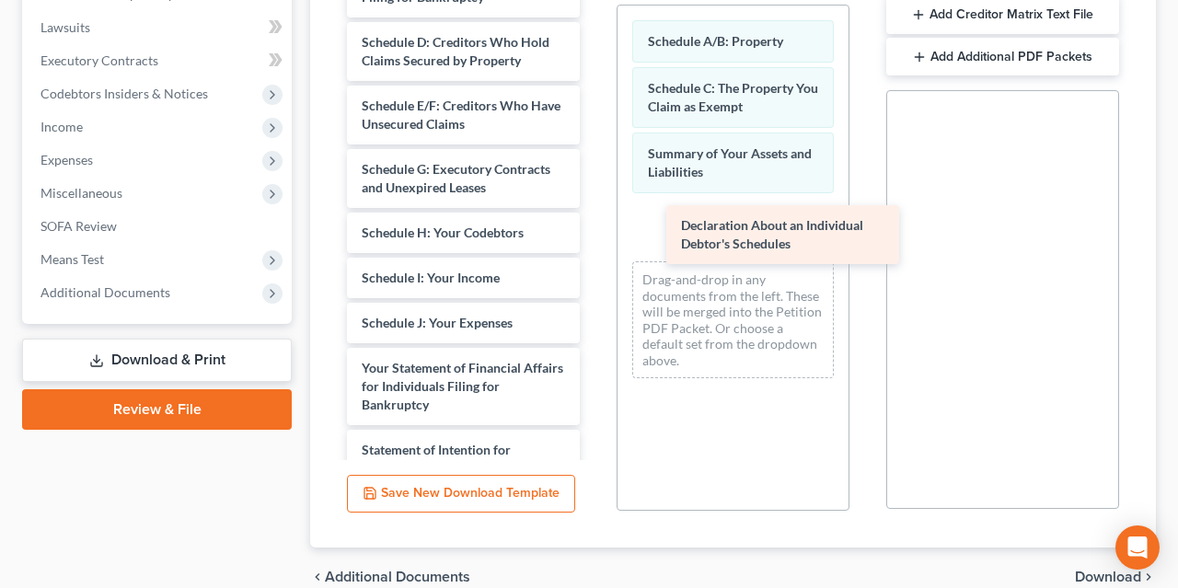
drag, startPoint x: 447, startPoint y: 374, endPoint x: 772, endPoint y: 229, distance: 355.5
click at [594, 229] on div "Declaration About an Individual Debtor's Schedules Voluntary Petition for Indiv…" at bounding box center [463, 382] width 262 height 847
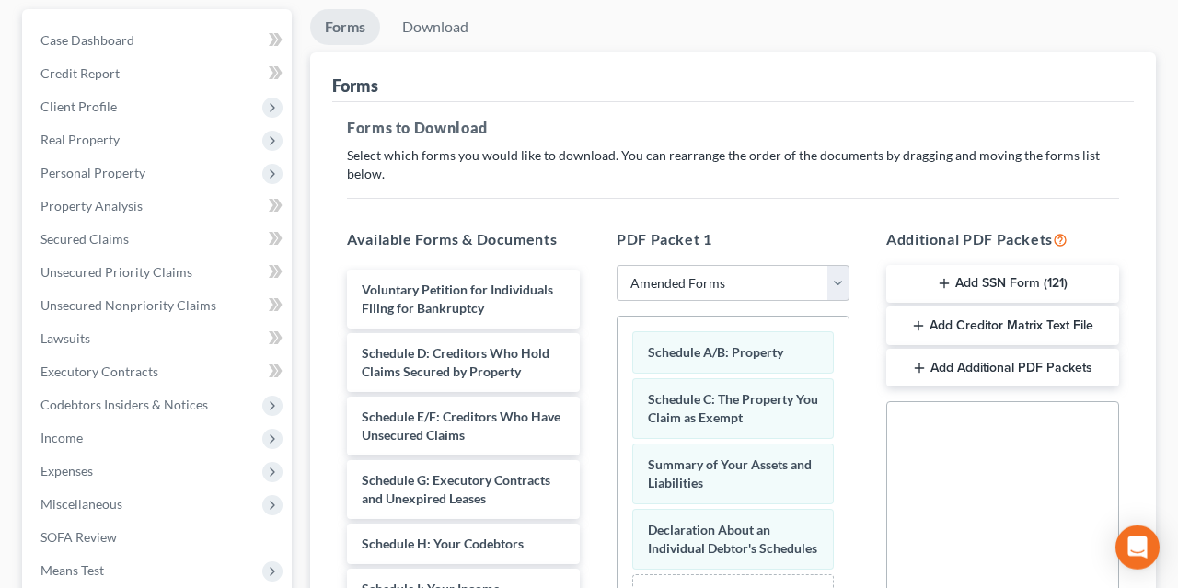
scroll to position [96, 0]
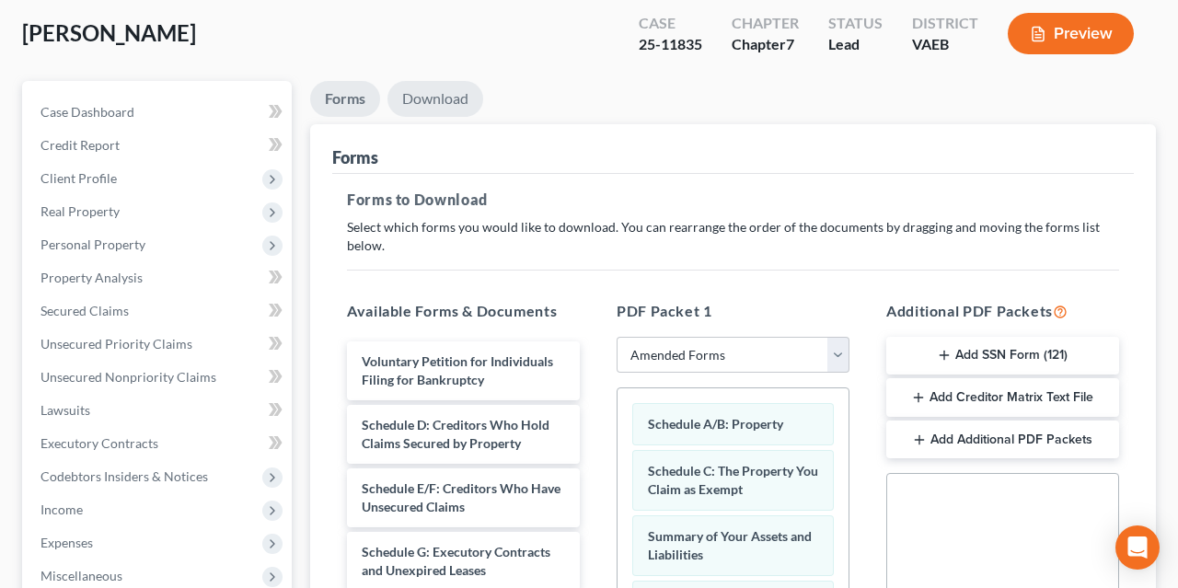
click at [462, 97] on link "Download" at bounding box center [435, 99] width 96 height 36
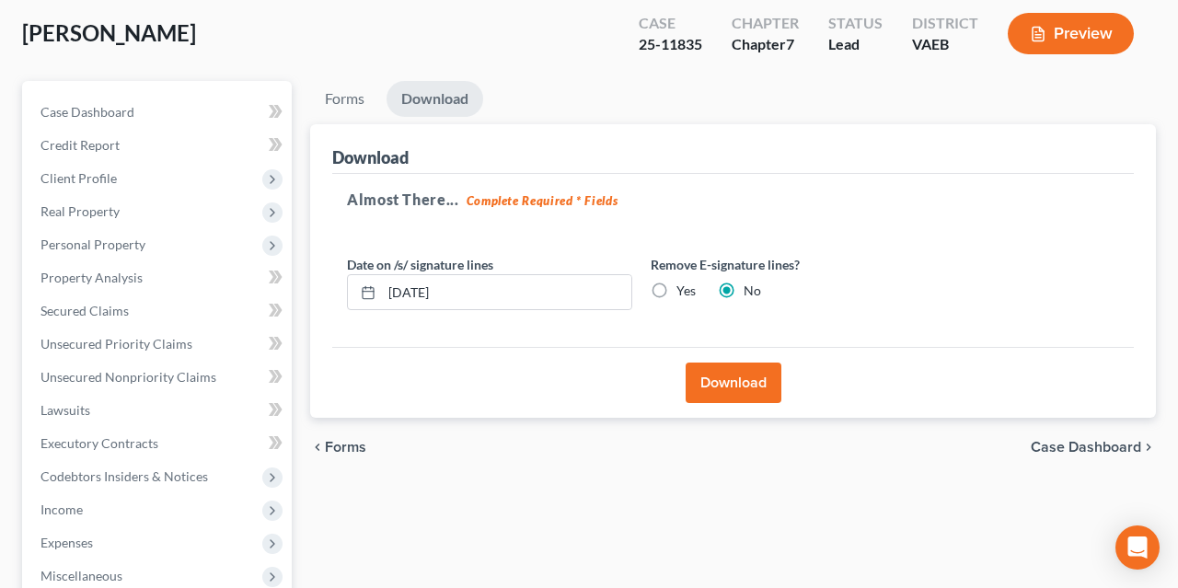
click at [743, 386] on button "Download" at bounding box center [734, 383] width 96 height 40
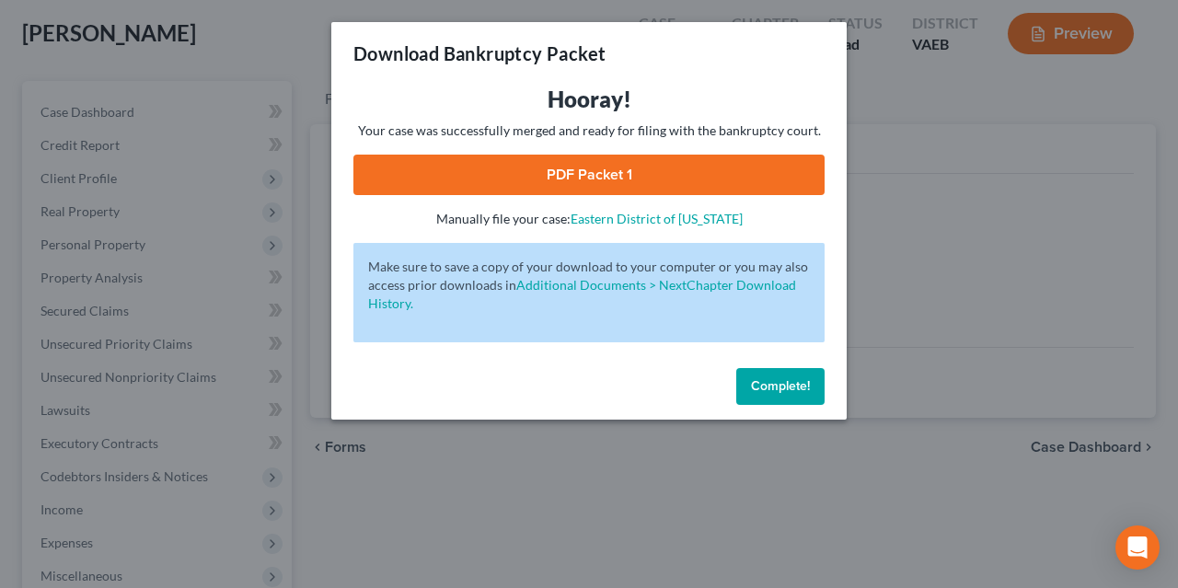
click at [634, 179] on link "PDF Packet 1" at bounding box center [588, 175] width 471 height 40
click at [770, 394] on span "Complete!" at bounding box center [780, 386] width 59 height 16
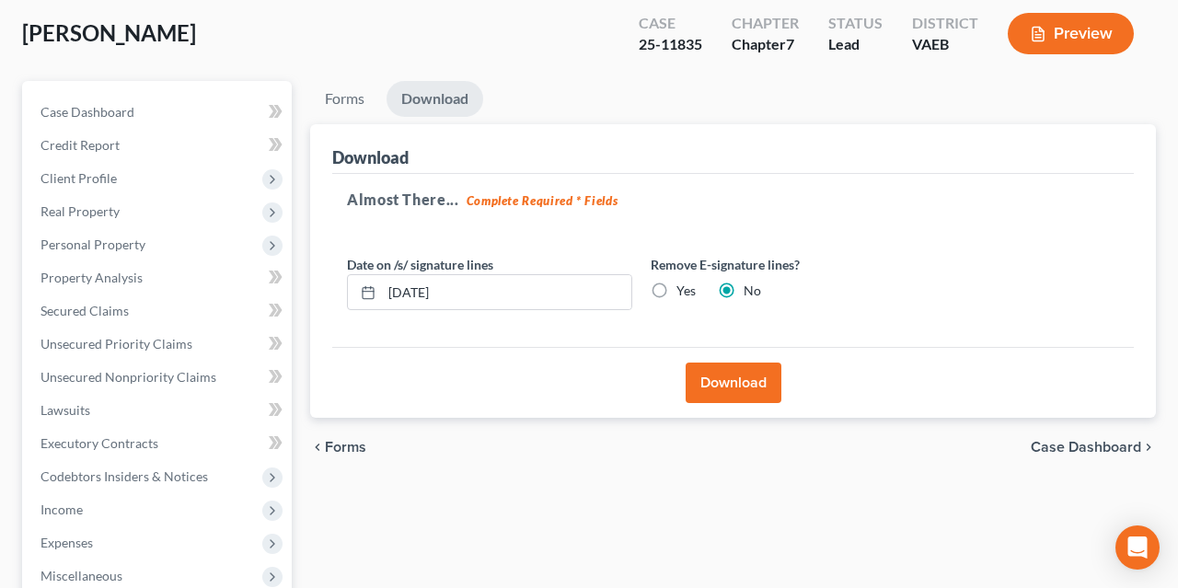
scroll to position [0, 0]
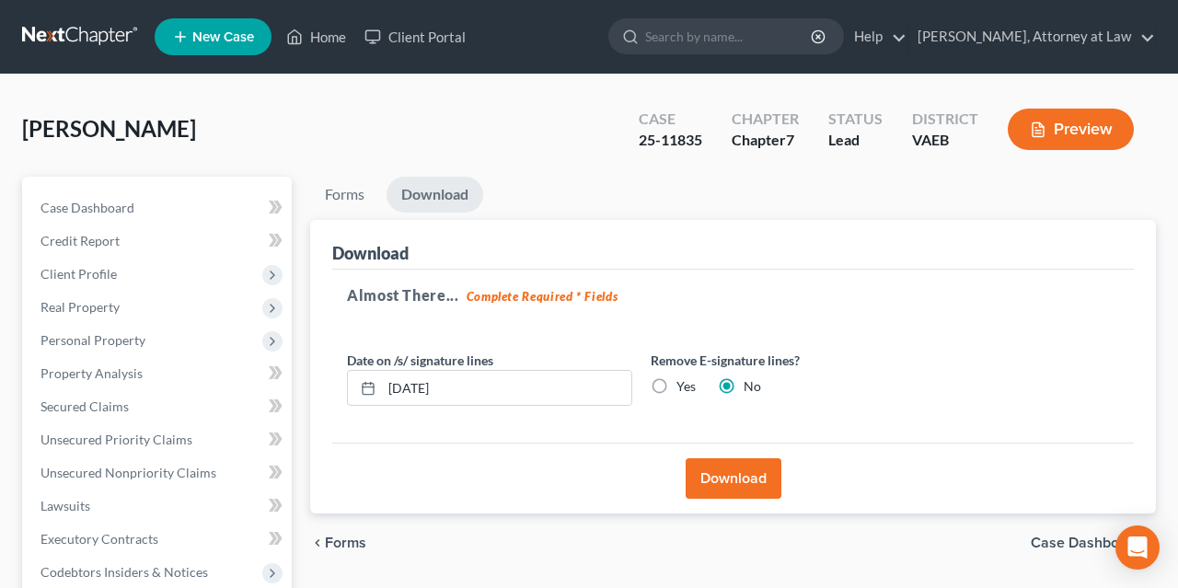
click at [559, 157] on div "[PERSON_NAME] Upgraded Case 25-11835 Chapter Chapter 7 Status Lead District VAE…" at bounding box center [589, 137] width 1134 height 80
